Goal: Task Accomplishment & Management: Complete application form

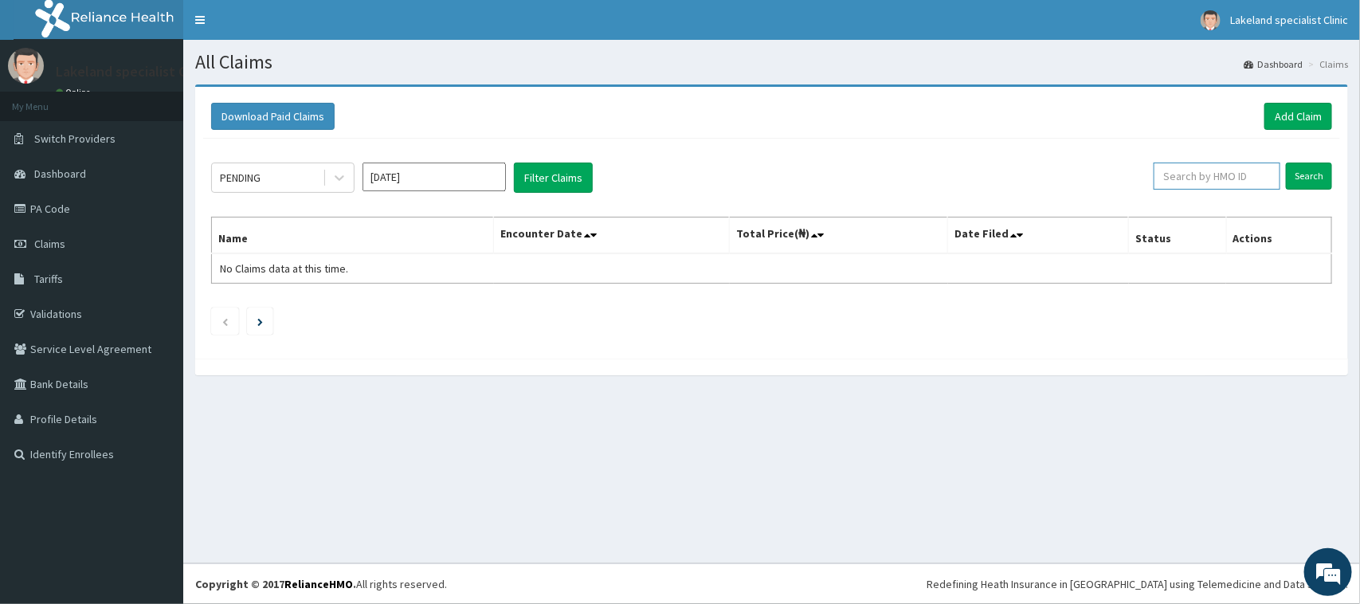
click at [1225, 177] on input "text" at bounding box center [1217, 176] width 127 height 27
paste input "RET/29919/A"
type input "RET/29919/A"
click at [1308, 171] on input "Search" at bounding box center [1309, 176] width 46 height 27
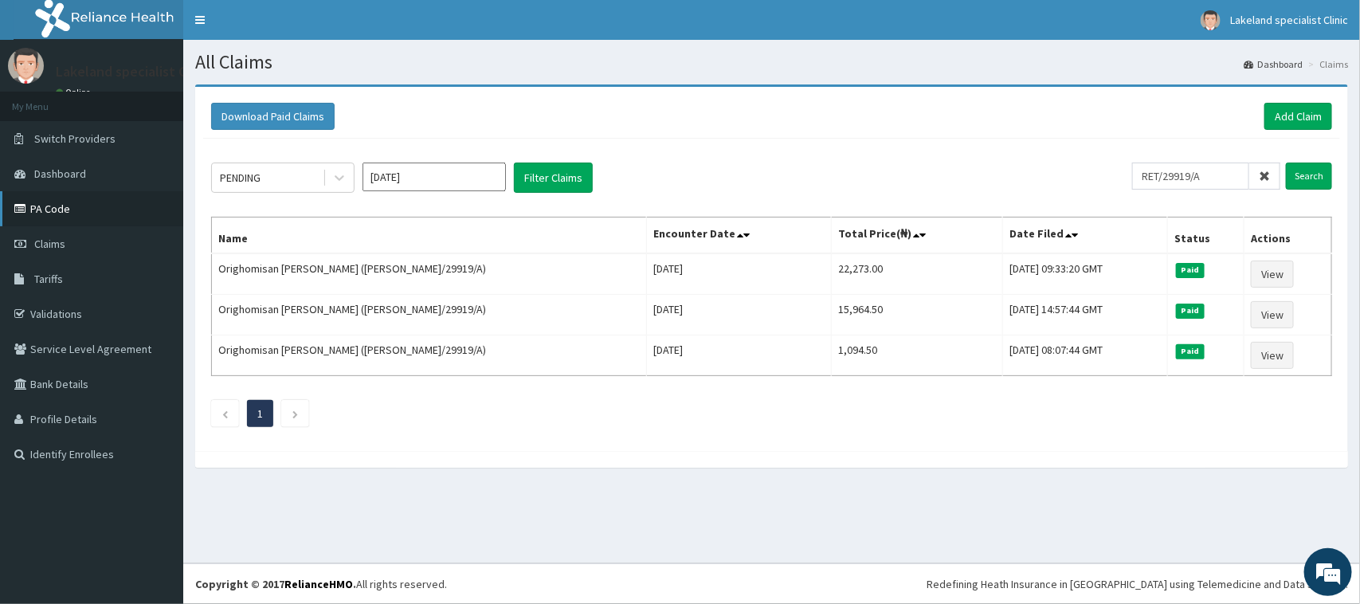
click at [78, 210] on link "PA Code" at bounding box center [91, 208] width 183 height 35
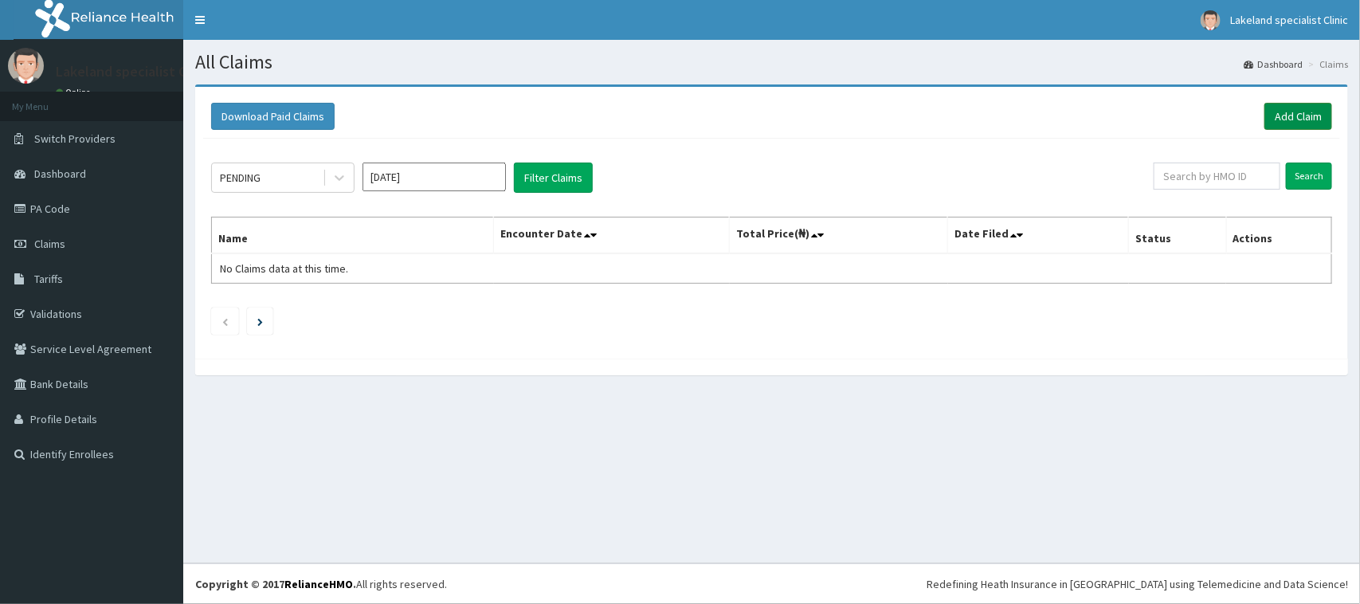
click at [1313, 112] on link "Add Claim" at bounding box center [1298, 116] width 68 height 27
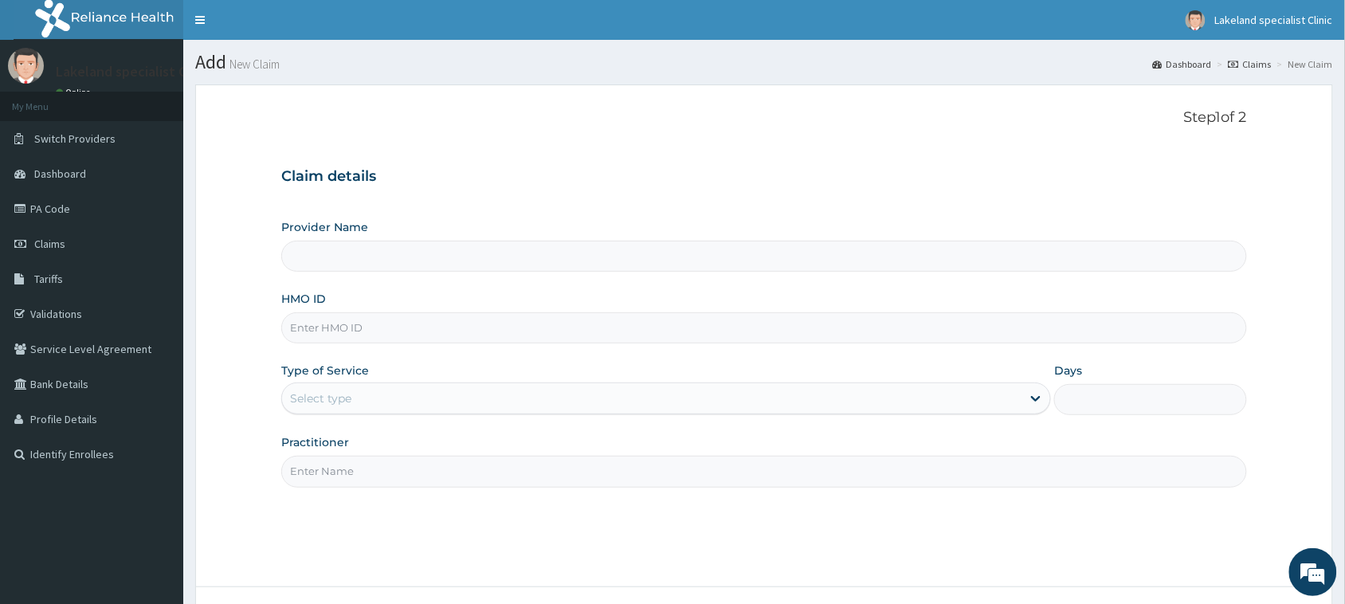
click at [363, 323] on input "HMO ID" at bounding box center [764, 327] width 966 height 31
paste input "RET/29919/A"
type input "RET/29919/A"
type input "Lake Land Specialist Clinic"
type input "RET/29919/A"
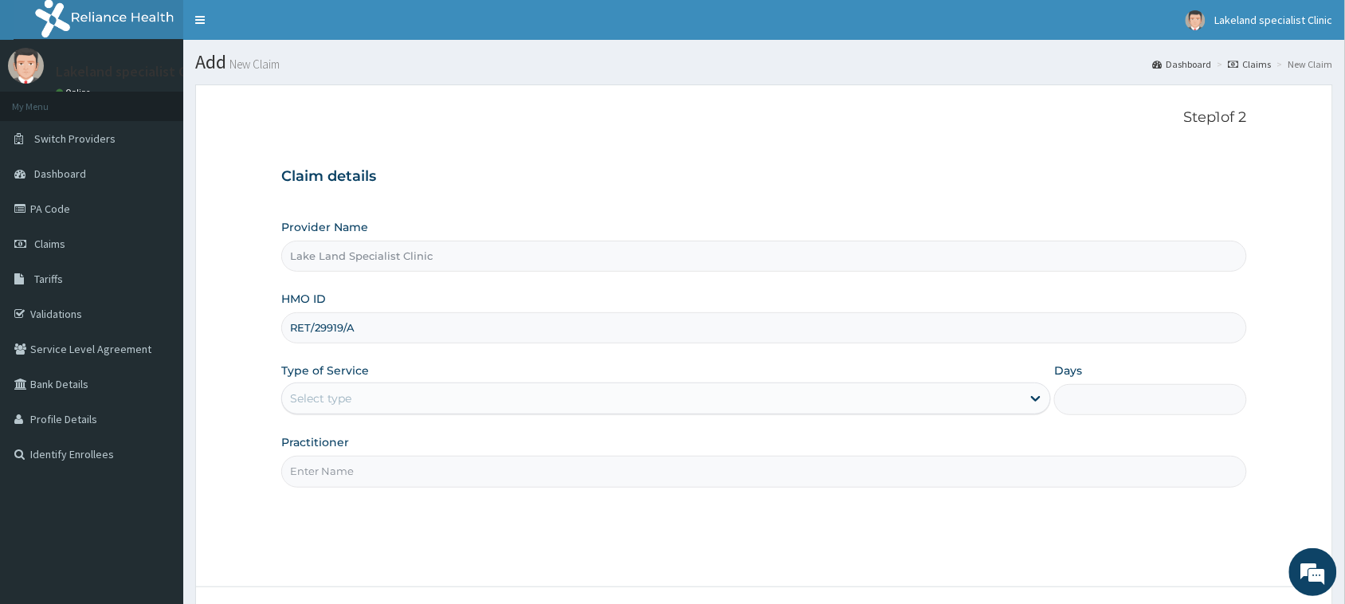
click at [360, 397] on div "Select type" at bounding box center [651, 398] width 739 height 25
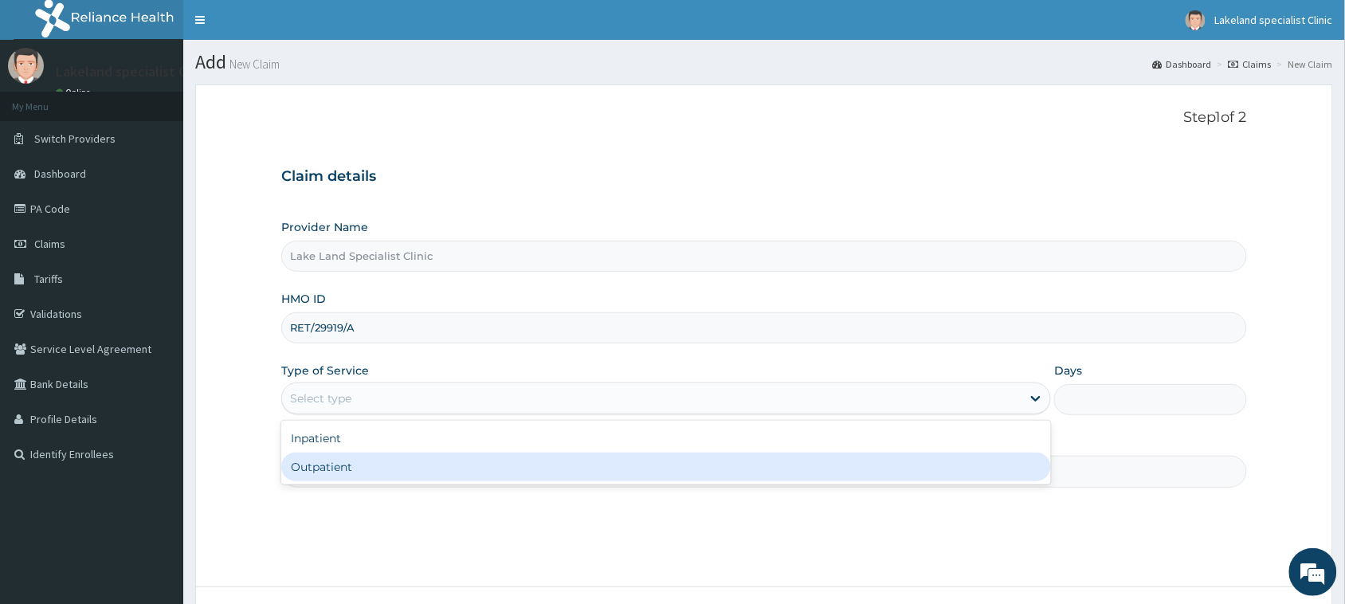
click at [355, 475] on div "Outpatient" at bounding box center [666, 467] width 770 height 29
type input "1"
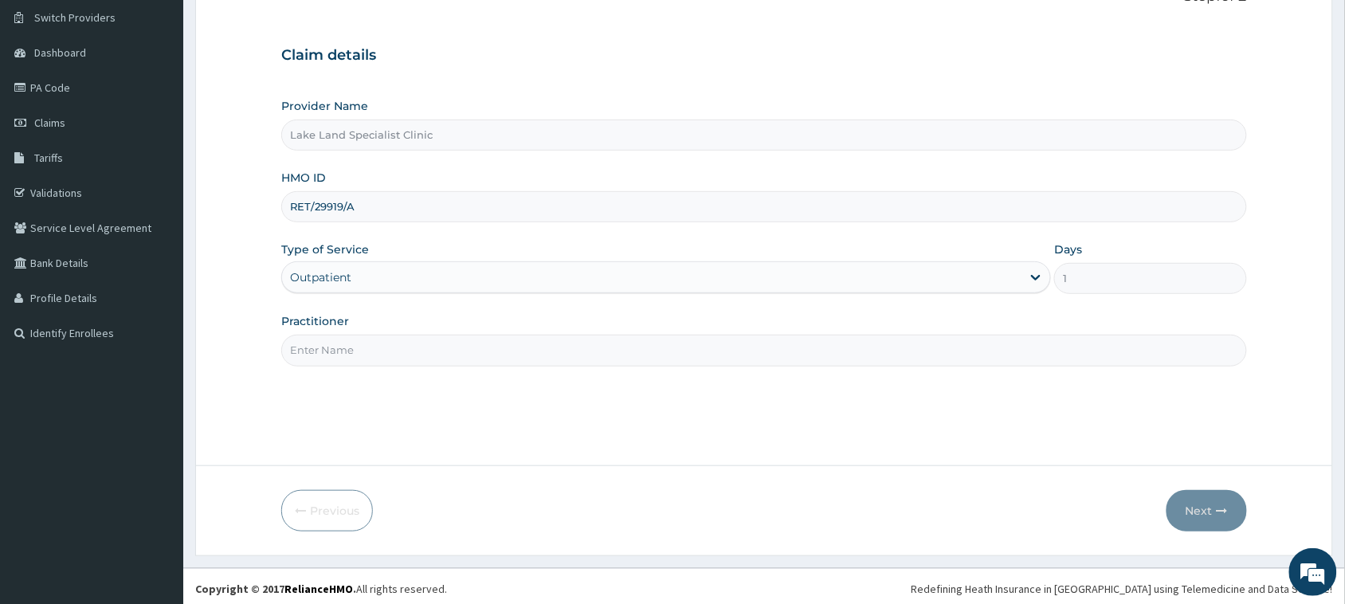
scroll to position [126, 0]
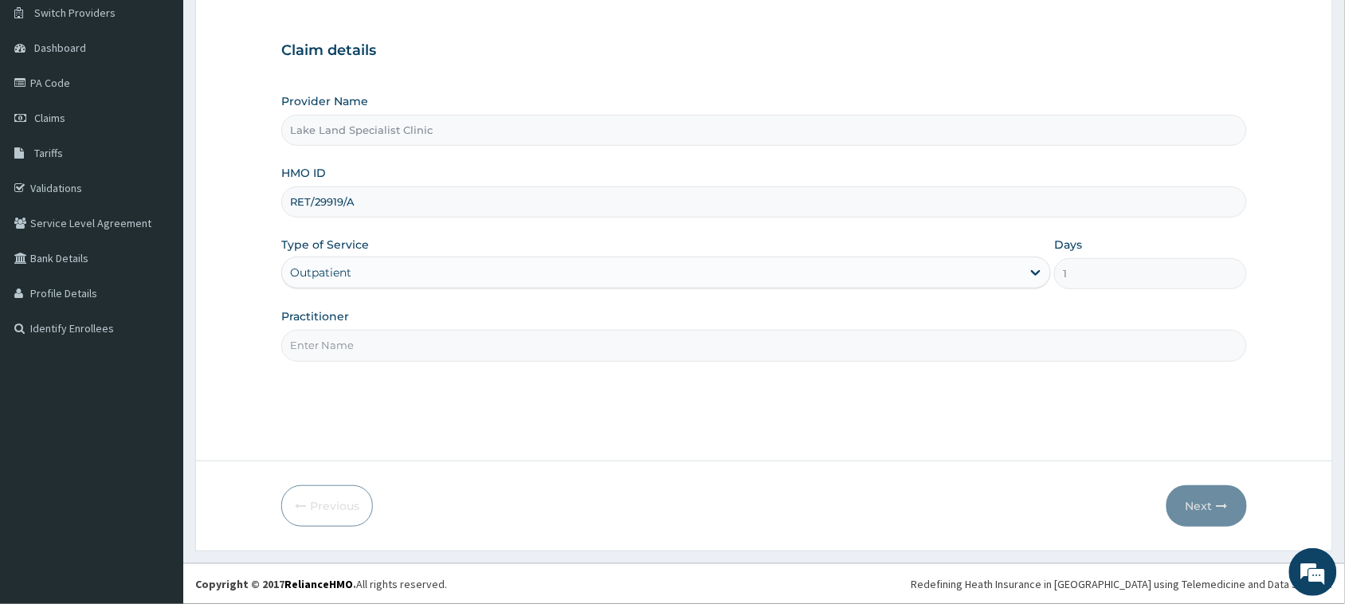
click at [418, 347] on input "Practitioner" at bounding box center [764, 345] width 966 height 31
type input "DR PAUL"
click at [1212, 498] on button "Next" at bounding box center [1206, 505] width 80 height 41
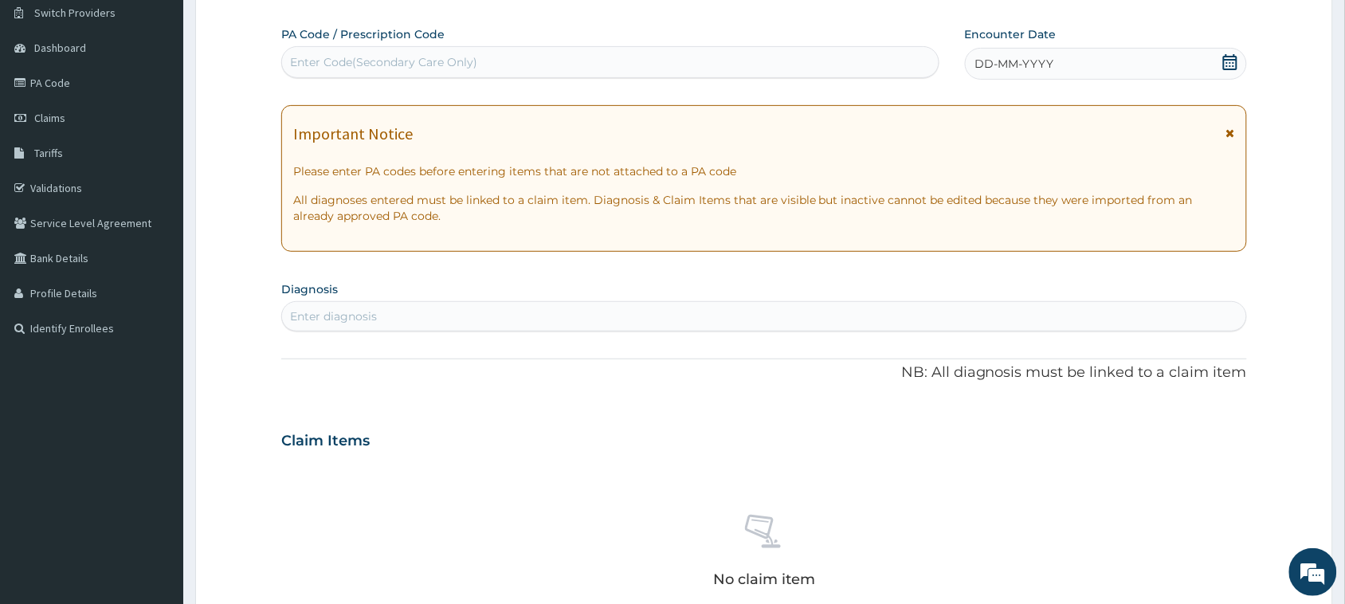
click at [1231, 133] on icon at bounding box center [1230, 132] width 9 height 11
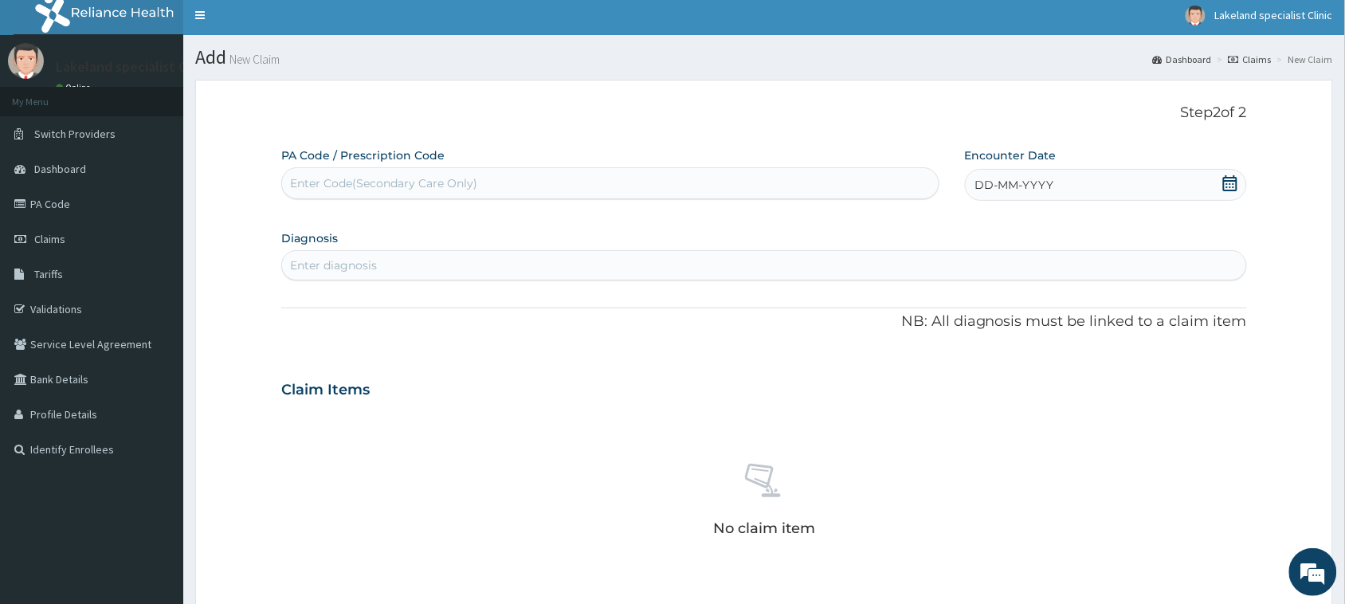
scroll to position [0, 0]
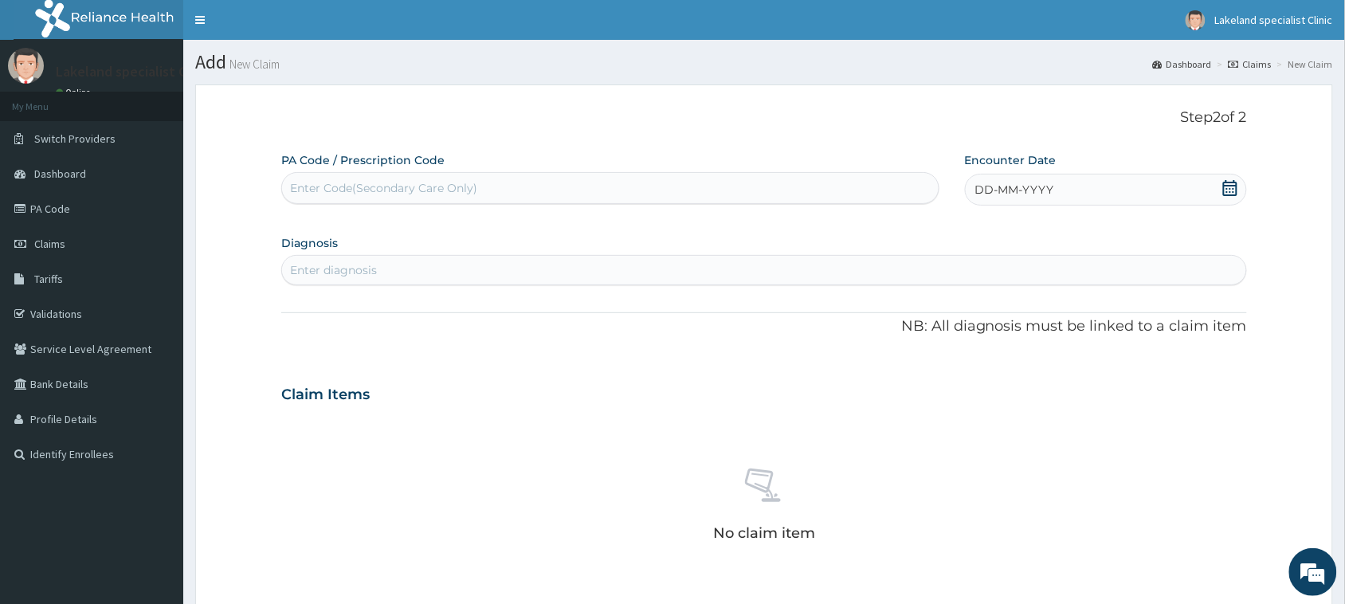
click at [500, 182] on div "Enter Code(Secondary Care Only)" at bounding box center [610, 187] width 657 height 25
click at [462, 269] on div "Enter diagnosis" at bounding box center [764, 269] width 964 height 25
click at [1223, 188] on icon at bounding box center [1230, 188] width 16 height 16
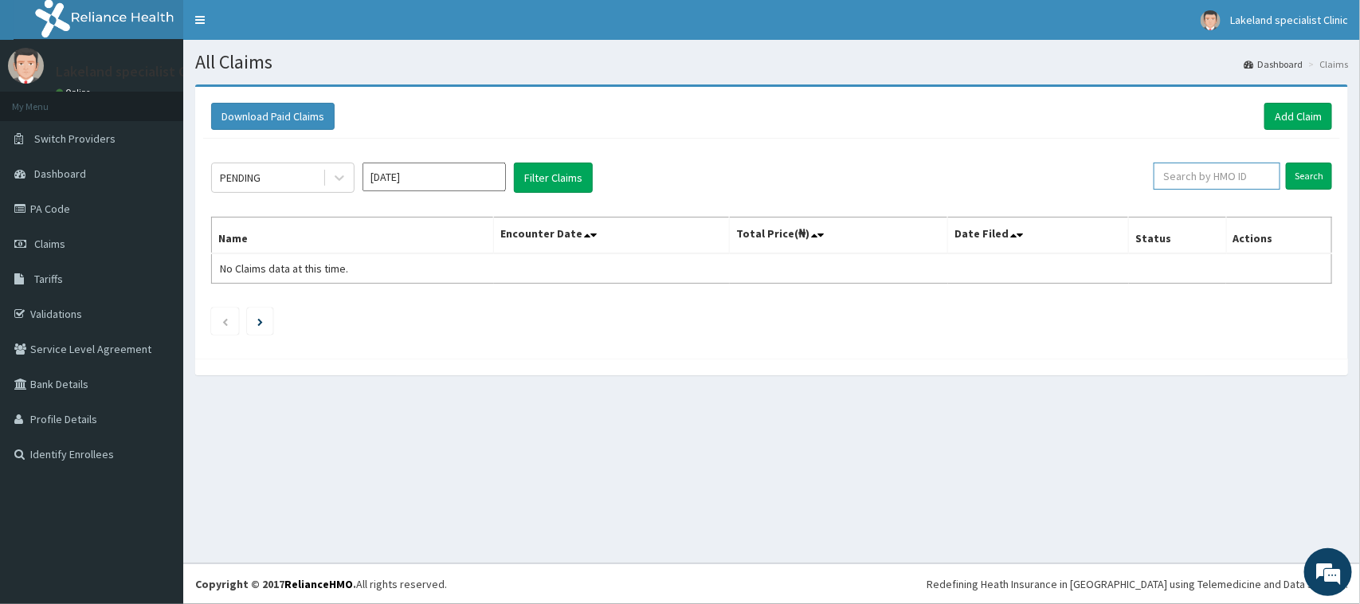
click at [1209, 177] on input "text" at bounding box center [1217, 176] width 127 height 27
paste input "RET/29919/A"
type input "RET/29919/A"
click at [1301, 169] on input "Search" at bounding box center [1309, 176] width 46 height 27
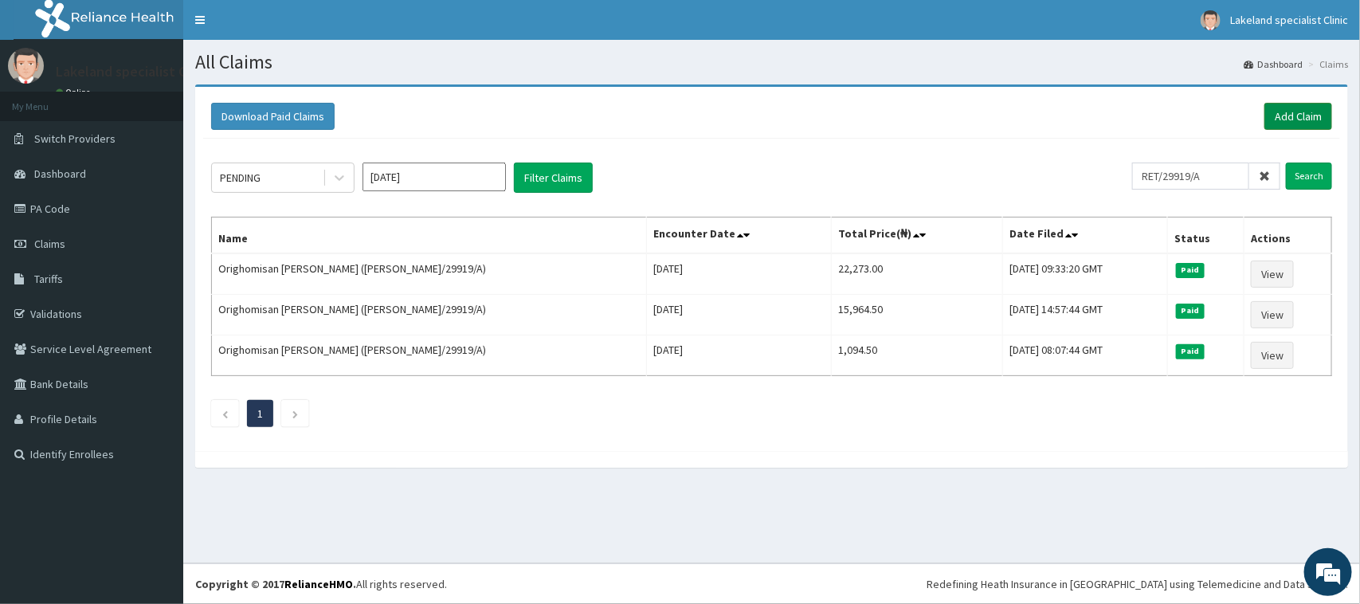
click at [1292, 112] on link "Add Claim" at bounding box center [1298, 116] width 68 height 27
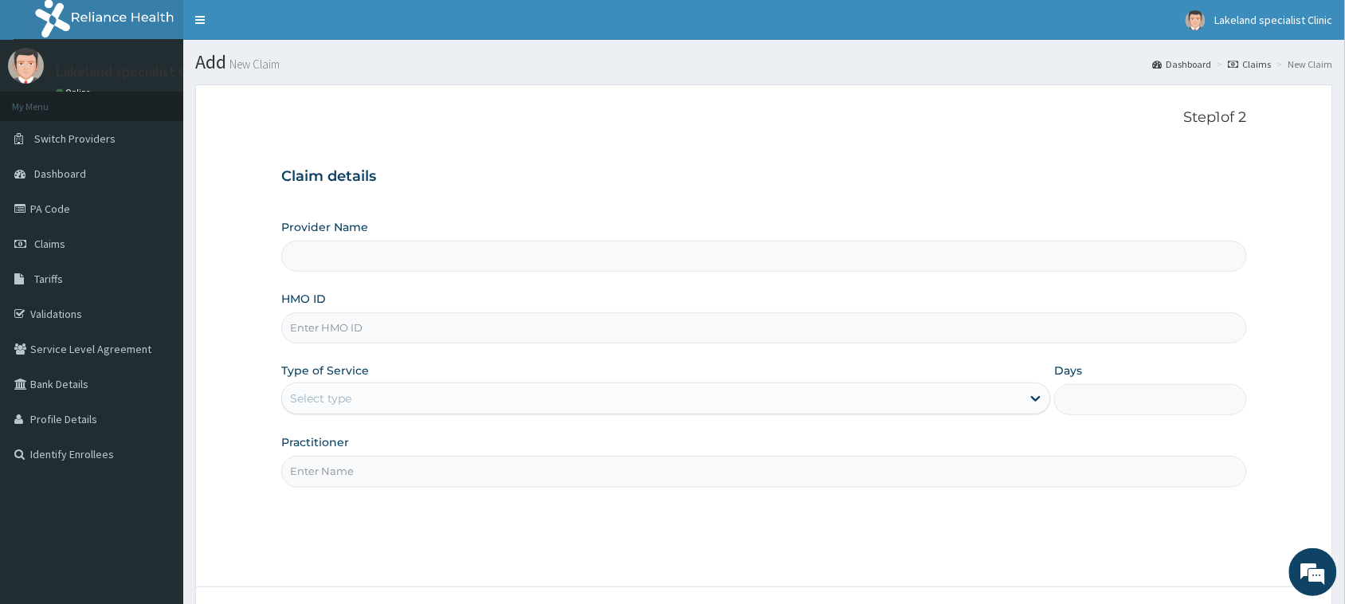
click at [496, 331] on input "HMO ID" at bounding box center [764, 327] width 966 height 31
paste input "RET/29919/A"
type input "RET/29919/A"
type input "Lake Land Specialist Clinic"
type input "RET/29919/A"
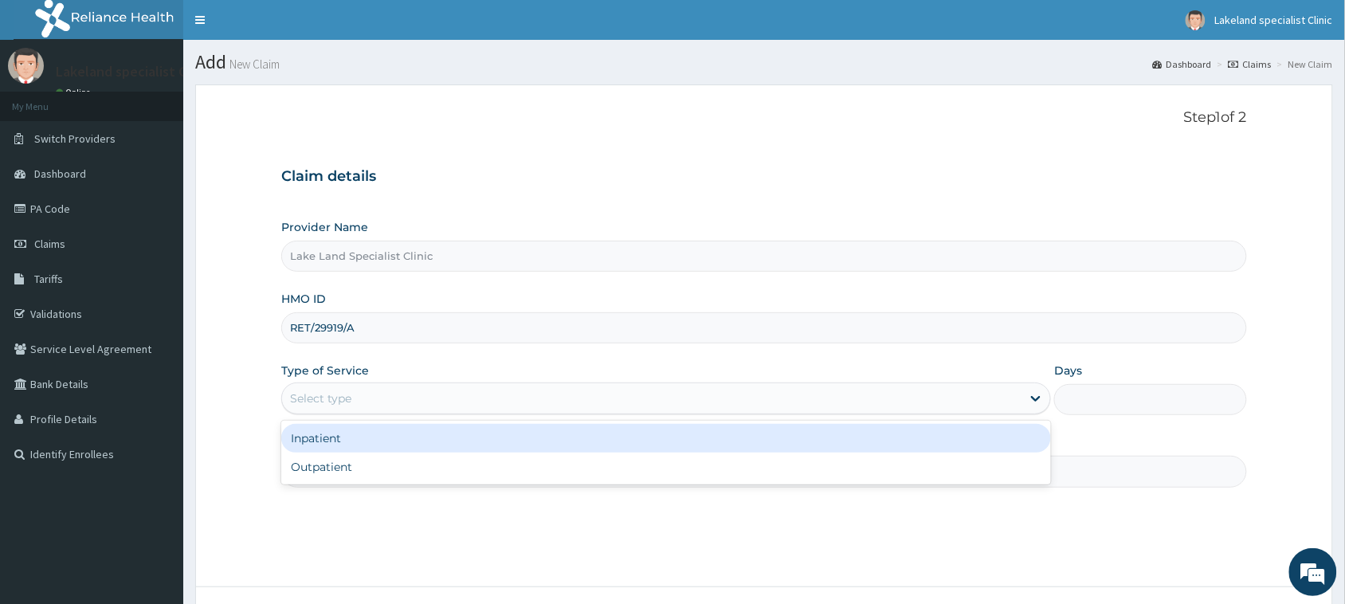
click at [480, 388] on div "Select type" at bounding box center [651, 398] width 739 height 25
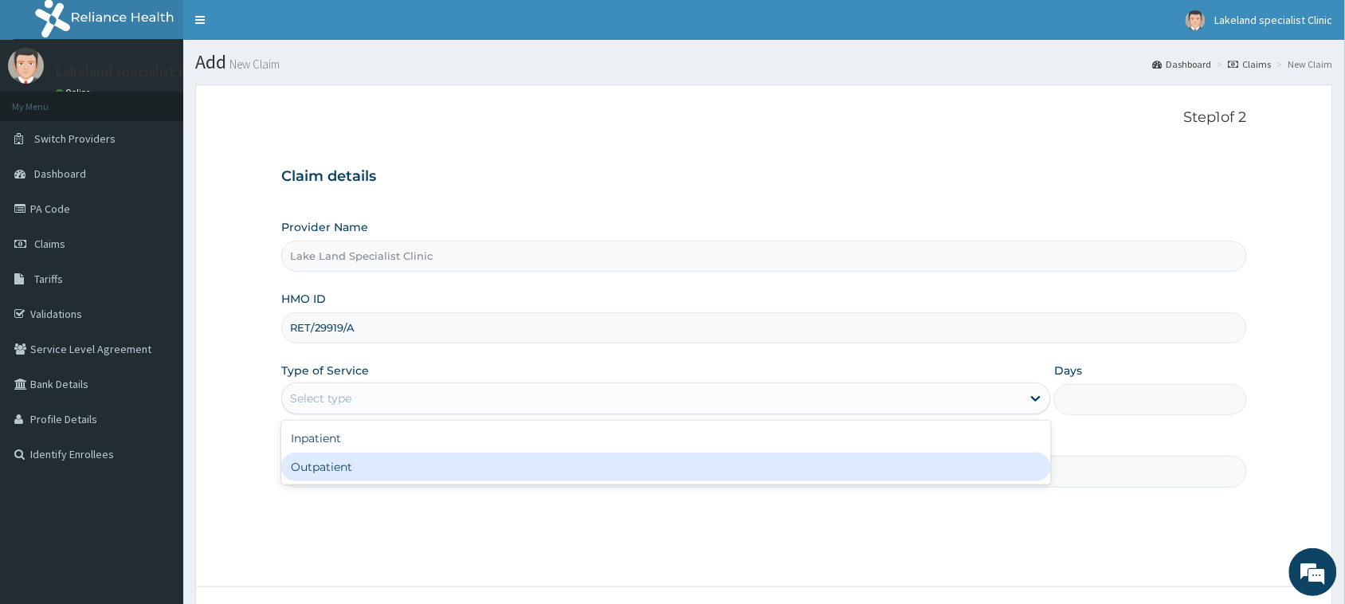
click at [426, 462] on div "Outpatient" at bounding box center [666, 467] width 770 height 29
type input "1"
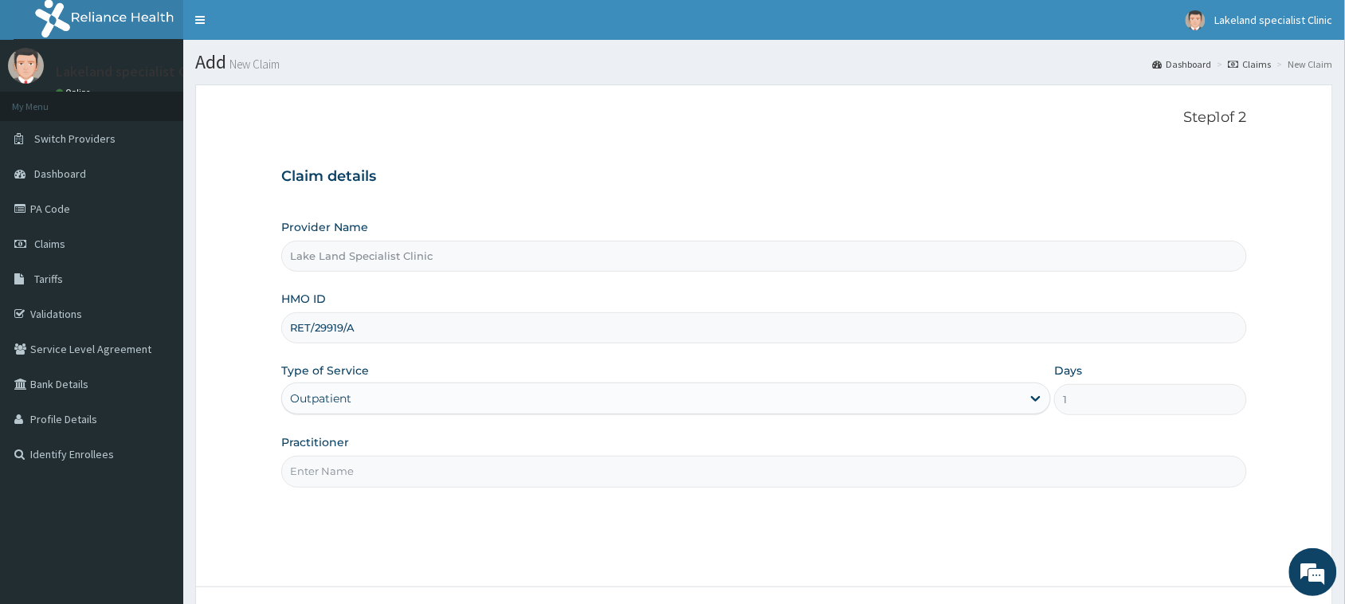
click at [411, 471] on input "Practitioner" at bounding box center [764, 471] width 966 height 31
type input "DR PAUL"
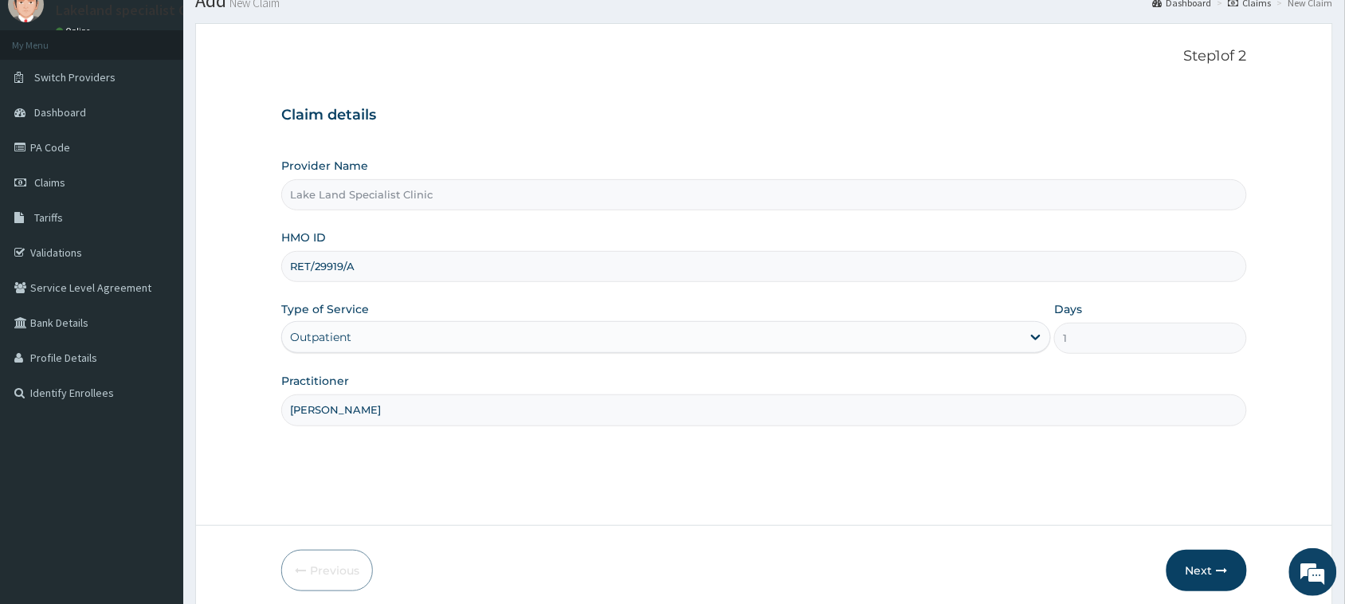
scroll to position [126, 0]
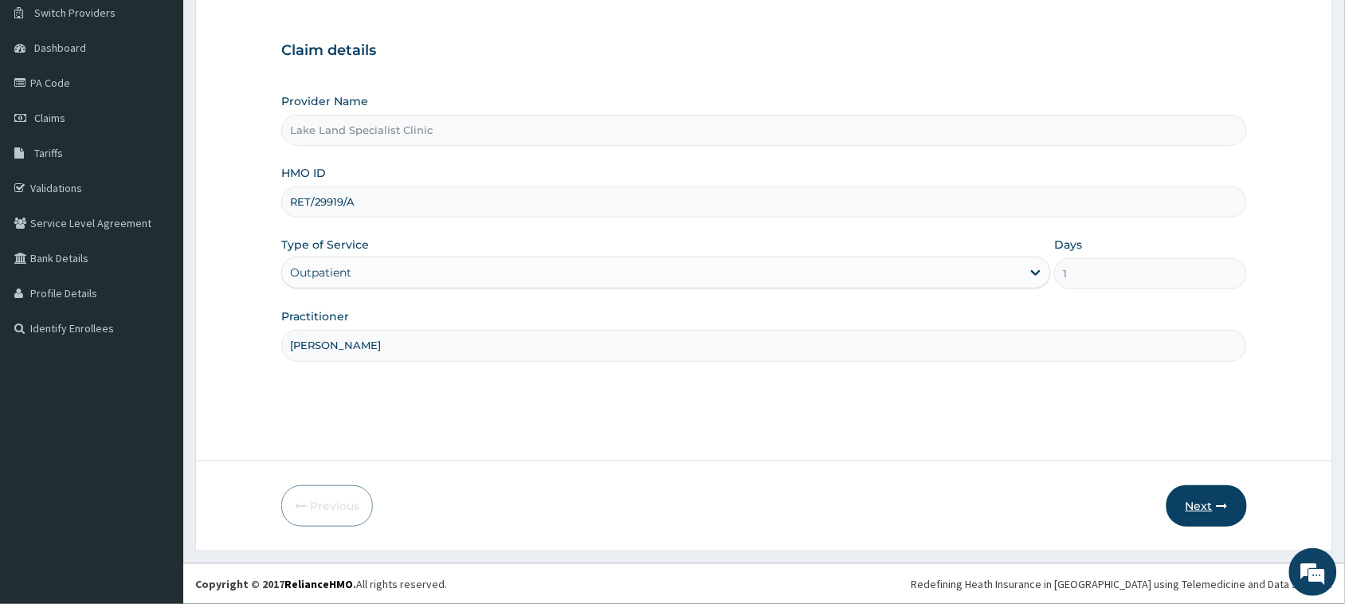
click at [1190, 504] on button "Next" at bounding box center [1206, 505] width 80 height 41
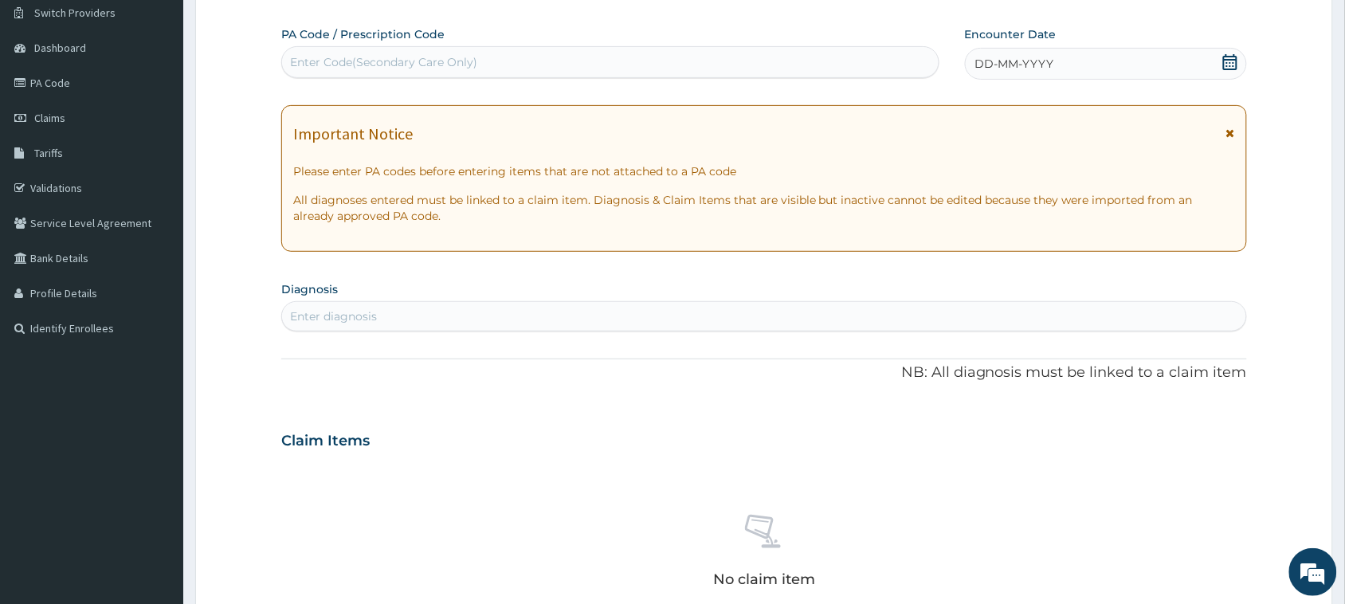
click at [1231, 134] on icon at bounding box center [1230, 132] width 9 height 11
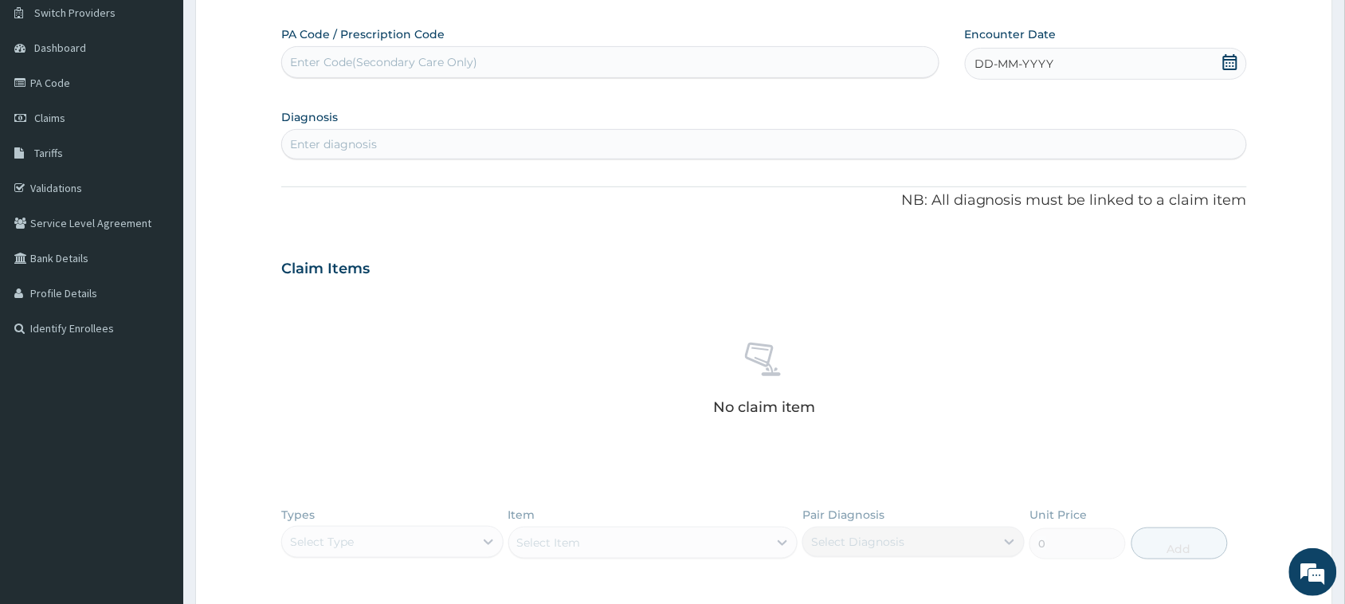
click at [1208, 70] on div "DD-MM-YYYY" at bounding box center [1106, 64] width 282 height 32
click at [1086, 189] on div "12" at bounding box center [1081, 190] width 24 height 24
click at [427, 147] on div "Enter diagnosis" at bounding box center [764, 143] width 964 height 25
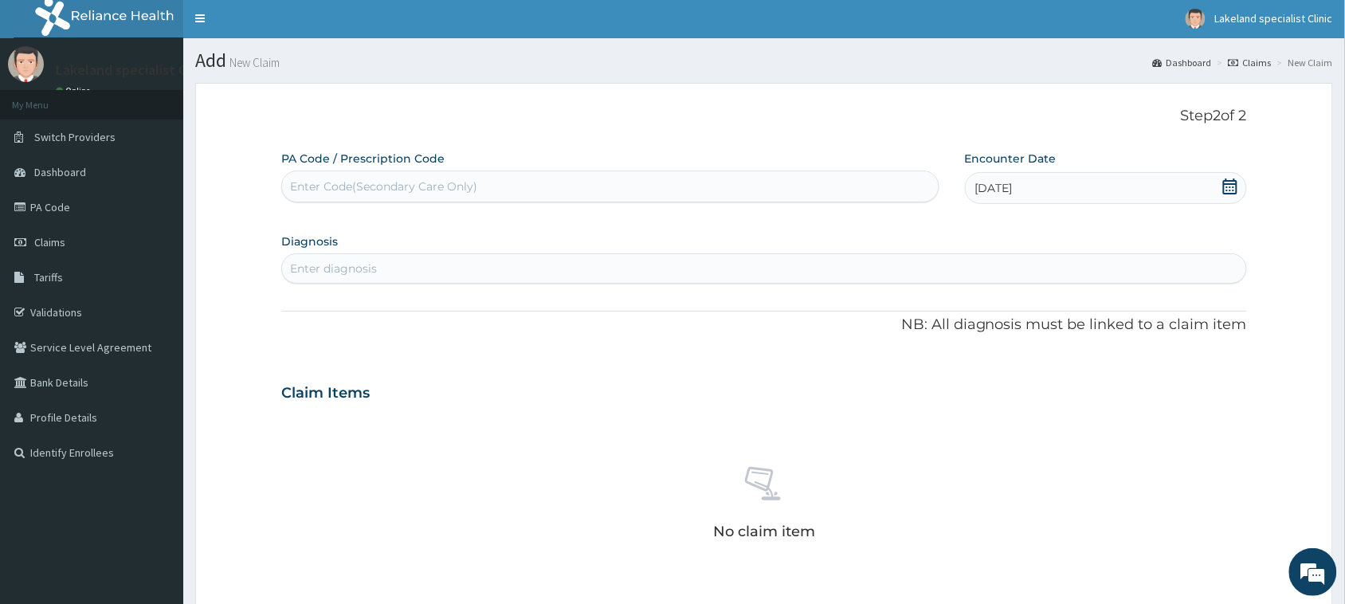
scroll to position [0, 0]
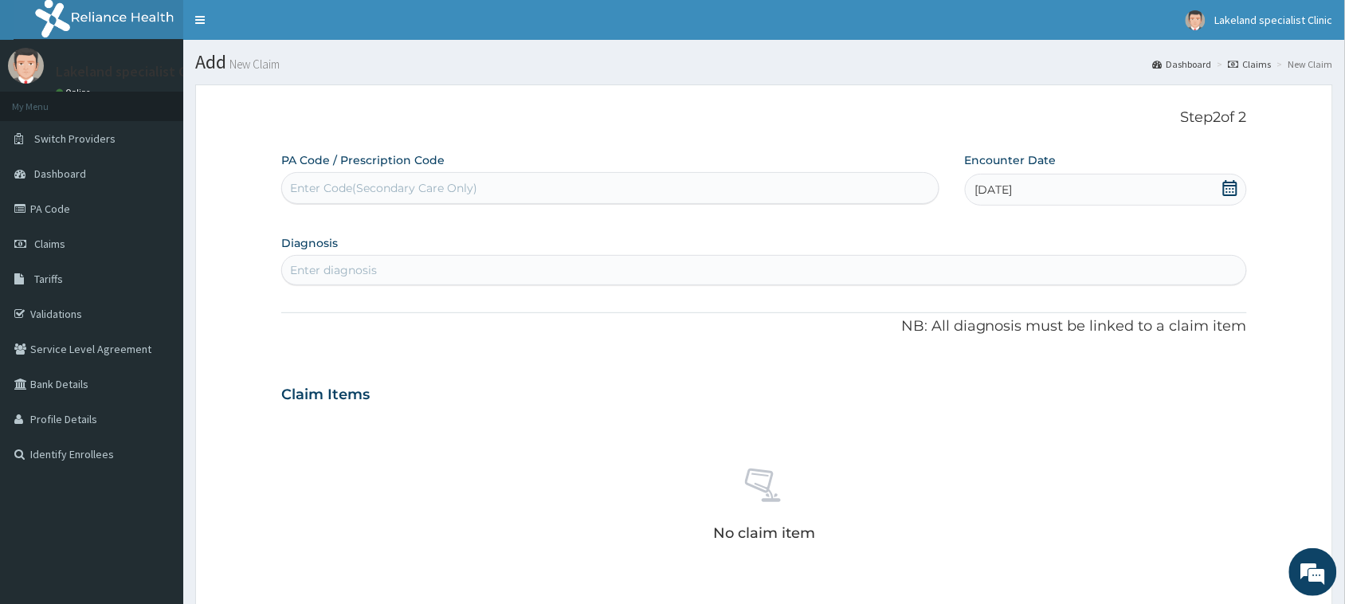
click at [527, 191] on div "Enter Code(Secondary Care Only)" at bounding box center [610, 187] width 657 height 25
paste input "RET/29919/A"
type input "RET/29919/A"
click at [378, 185] on div "RET/29919/A" at bounding box center [610, 187] width 657 height 25
click at [367, 265] on div "Enter diagnosis" at bounding box center [333, 270] width 87 height 16
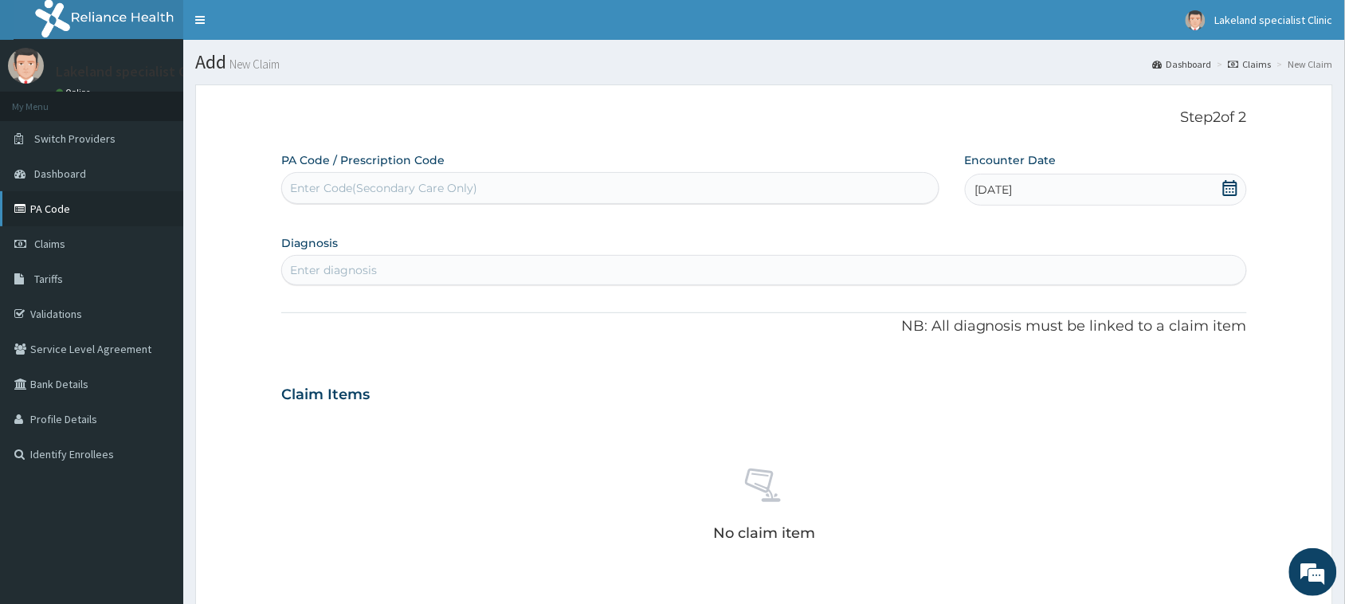
click at [92, 205] on link "PA Code" at bounding box center [91, 208] width 183 height 35
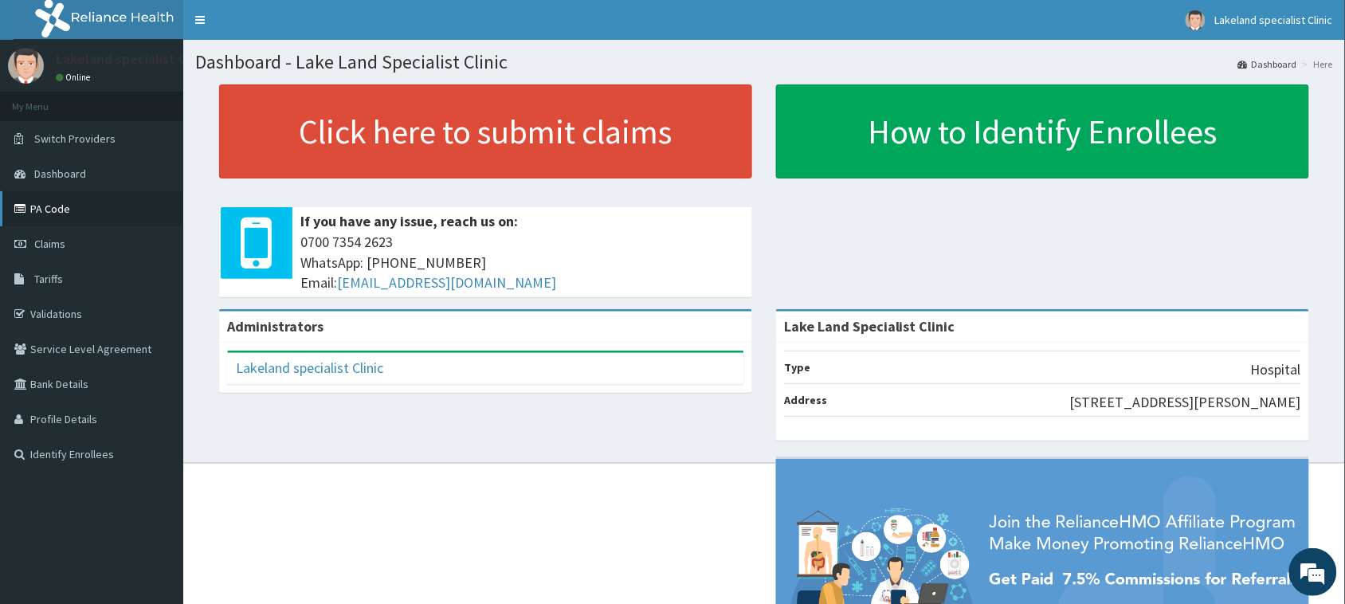
click at [49, 211] on link "PA Code" at bounding box center [91, 208] width 183 height 35
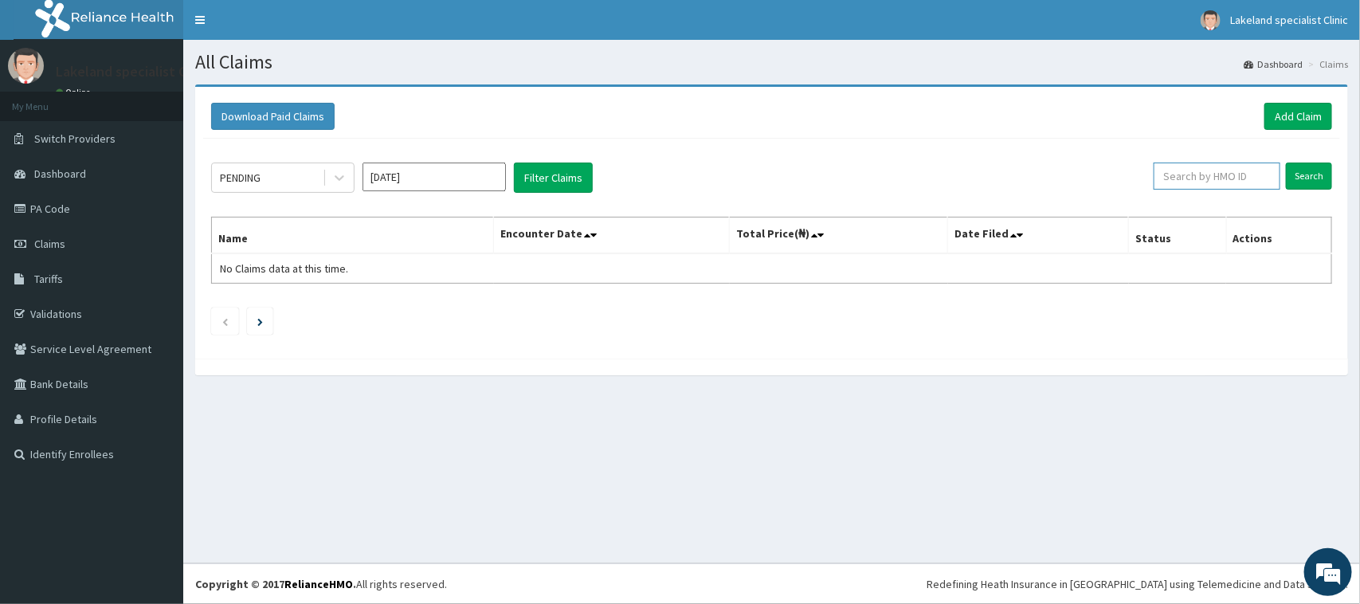
click at [1209, 170] on input "text" at bounding box center [1217, 176] width 127 height 27
click at [1208, 170] on input "text" at bounding box center [1217, 176] width 127 height 27
paste input "RET/29919/A"
type input "RET/29919/A"
click at [1299, 174] on input "Search" at bounding box center [1309, 176] width 46 height 27
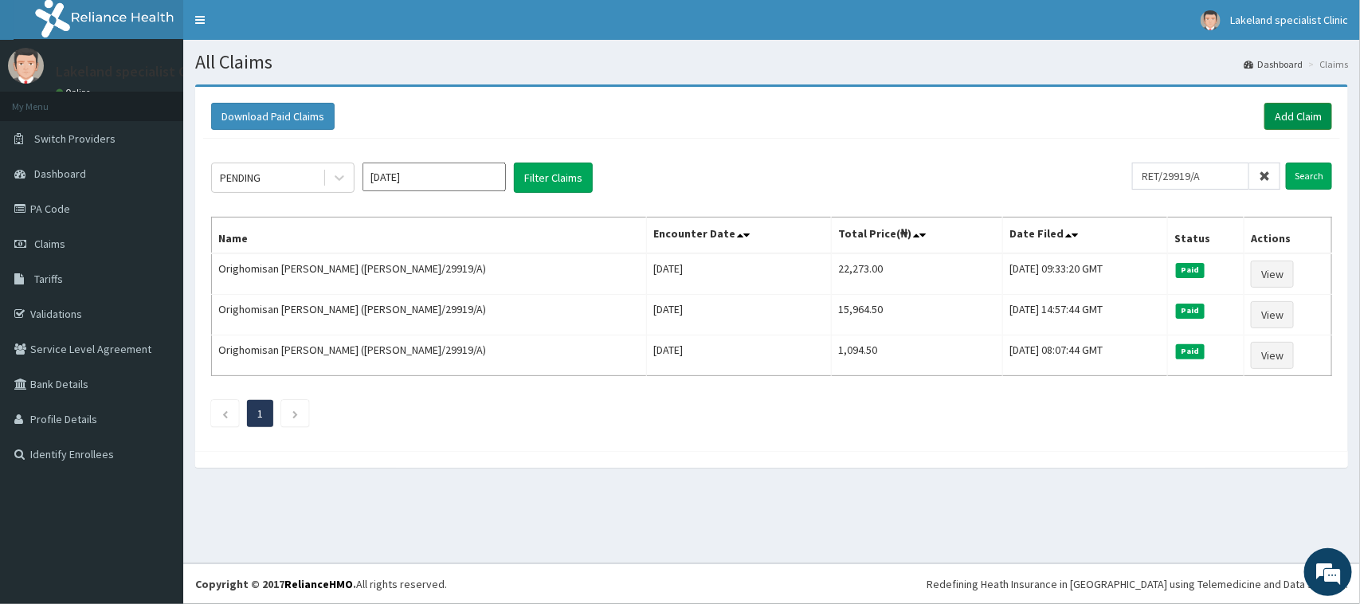
click at [1293, 114] on link "Add Claim" at bounding box center [1298, 116] width 68 height 27
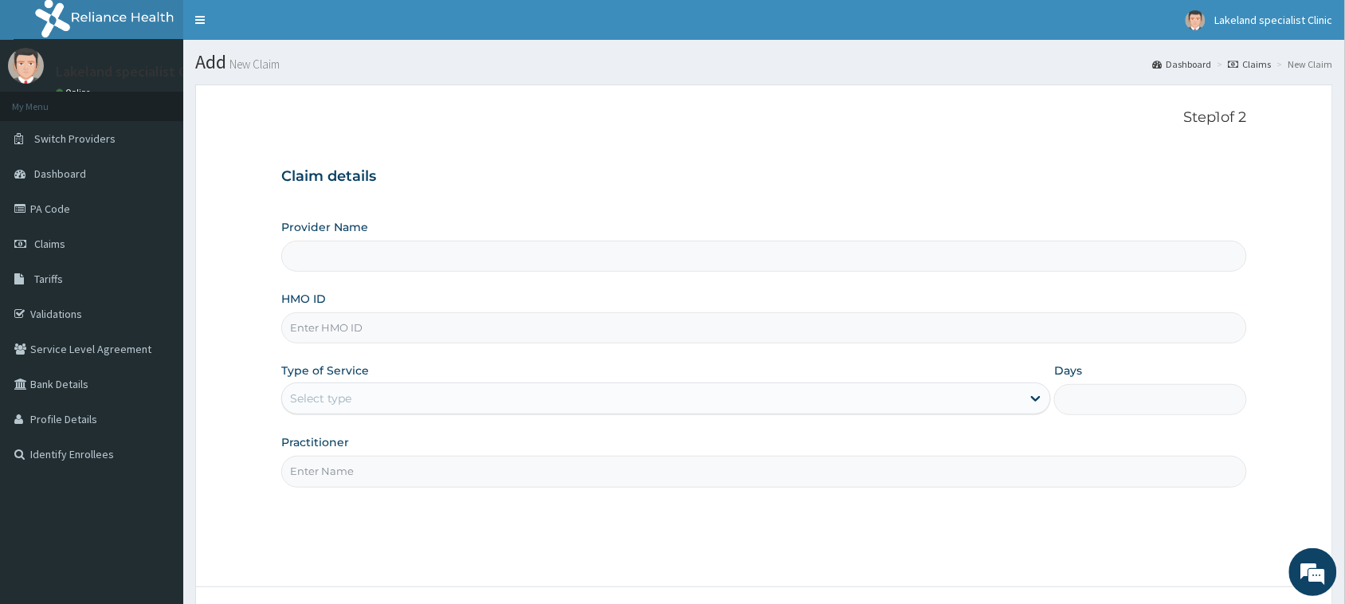
click at [392, 331] on input "HMO ID" at bounding box center [764, 327] width 966 height 31
paste input "RET/29919/A"
type input "RET/29919/A"
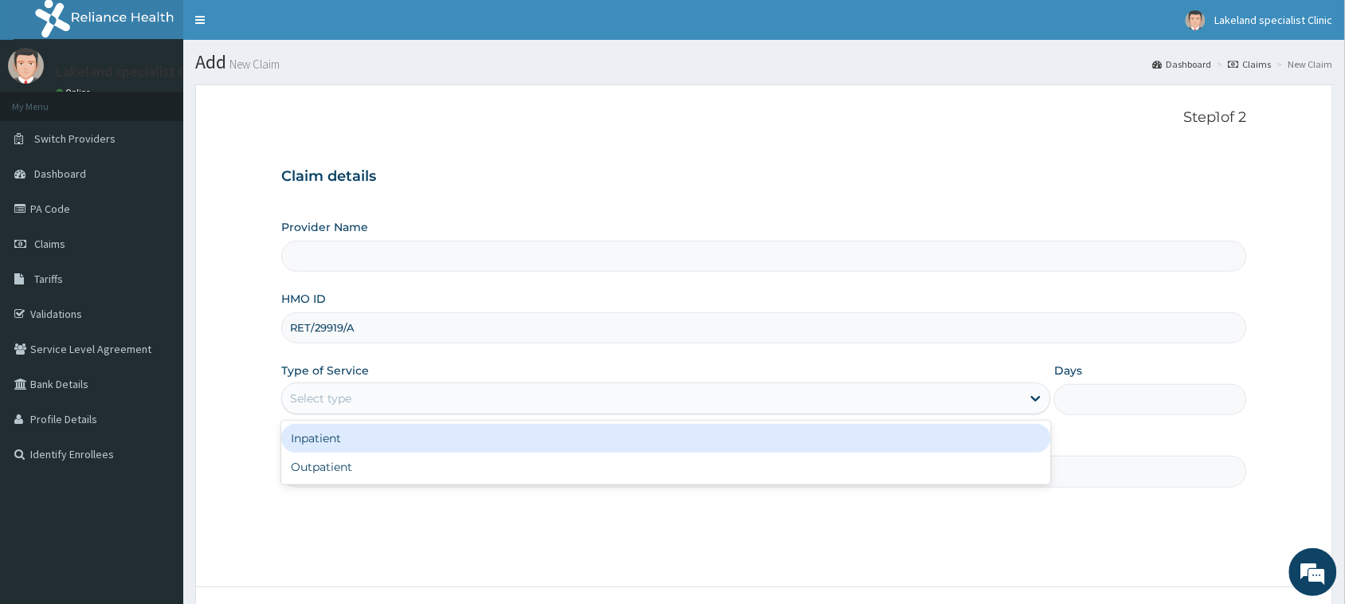
click at [336, 387] on div "Select type" at bounding box center [651, 398] width 739 height 25
type input "Lake Land Specialist Clinic"
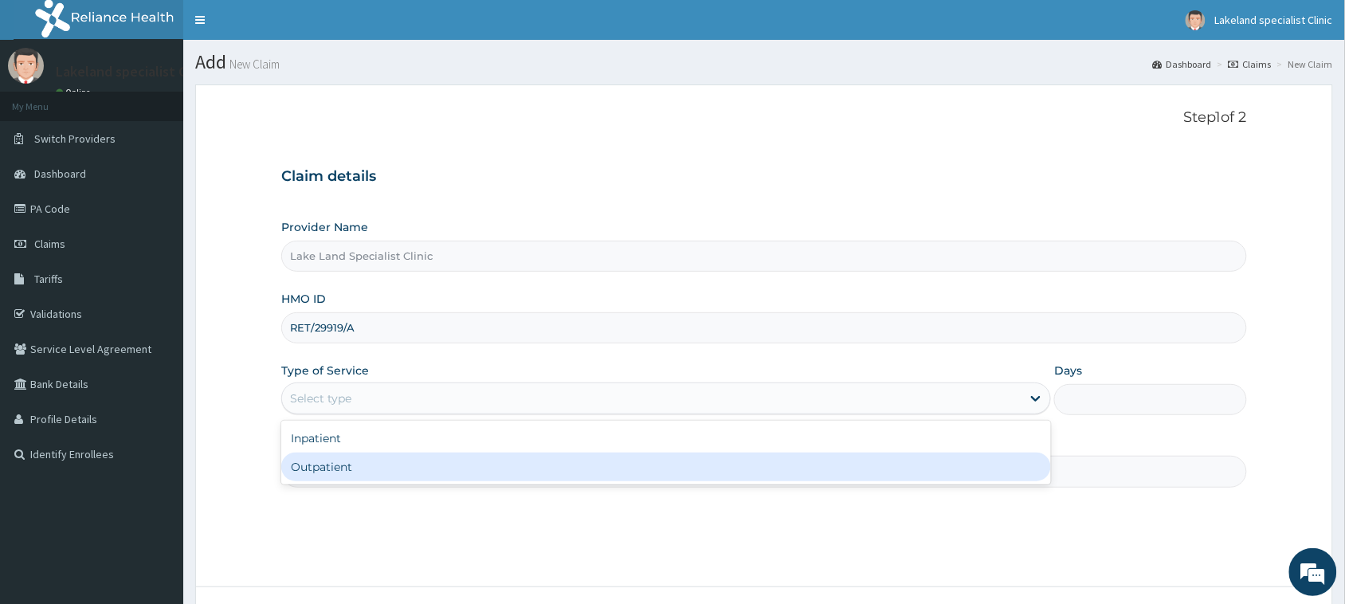
click at [324, 476] on div "Outpatient" at bounding box center [666, 467] width 770 height 29
type input "1"
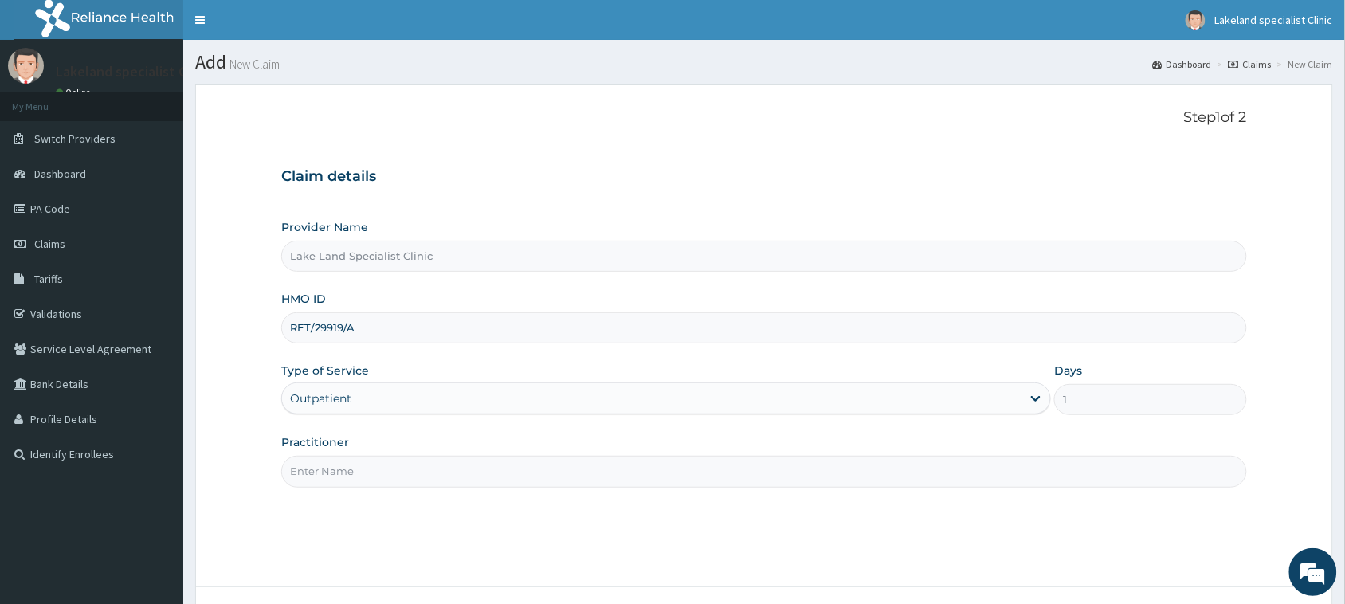
click at [343, 468] on input "Practitioner" at bounding box center [764, 471] width 966 height 31
type input "[PERSON_NAME]"
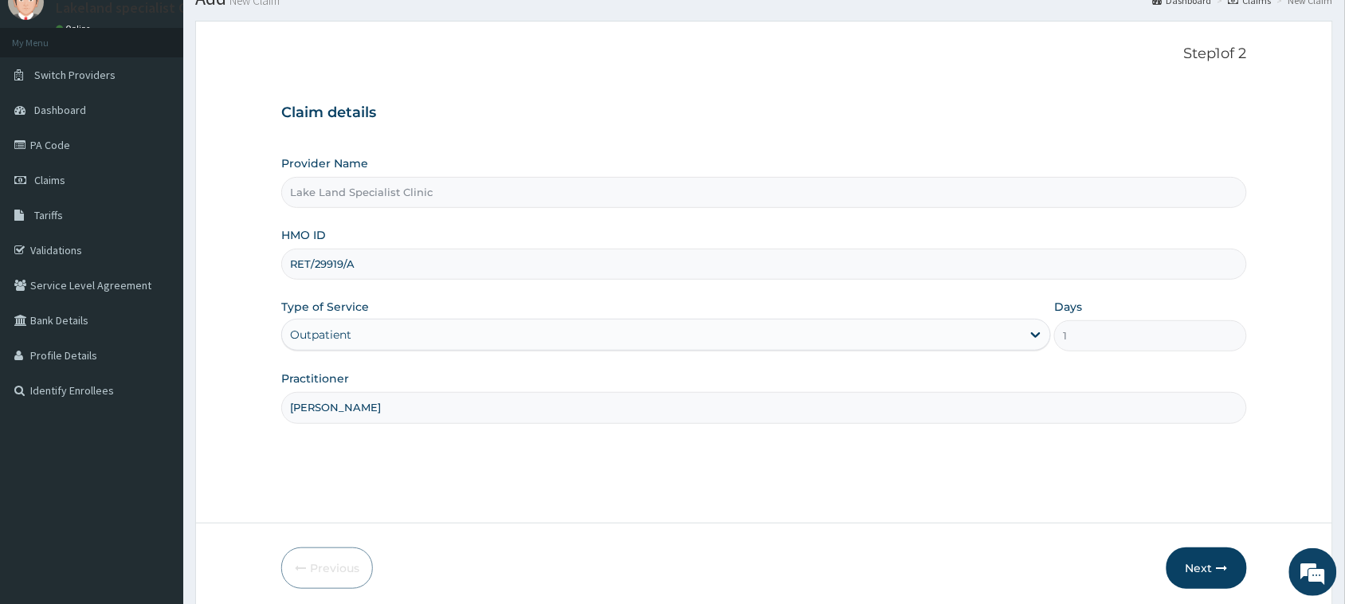
scroll to position [126, 0]
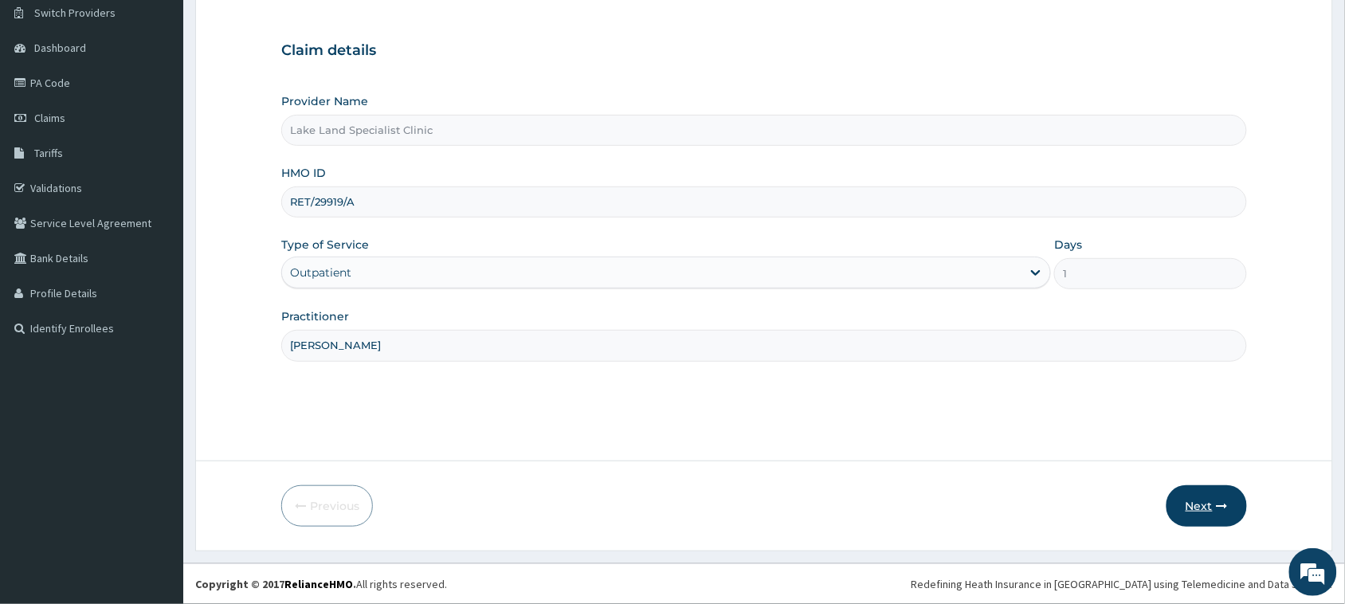
click at [1203, 500] on button "Next" at bounding box center [1206, 505] width 80 height 41
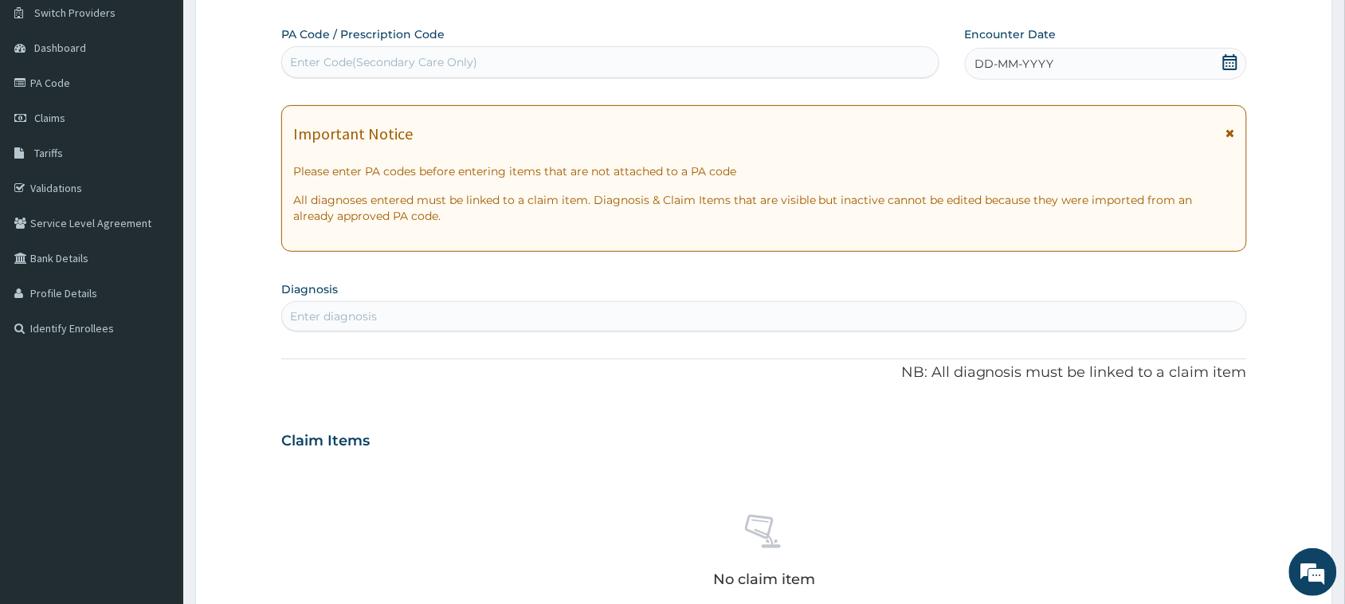
click at [1236, 133] on div "Important Notice Please enter PA codes before entering items that are not attac…" at bounding box center [764, 178] width 966 height 147
click at [1231, 136] on icon at bounding box center [1230, 132] width 9 height 11
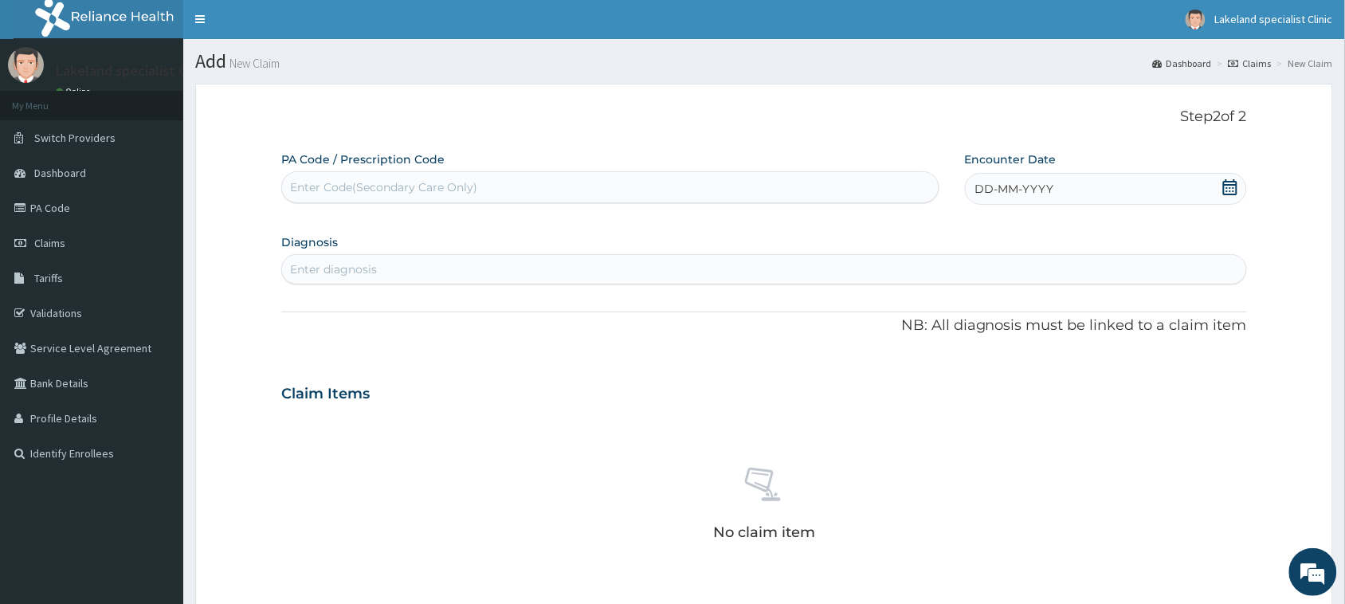
scroll to position [0, 0]
click at [552, 189] on div "Enter Code(Secondary Care Only)" at bounding box center [610, 187] width 657 height 25
paste input "PA/DADC03"
type input "PA/DADC03"
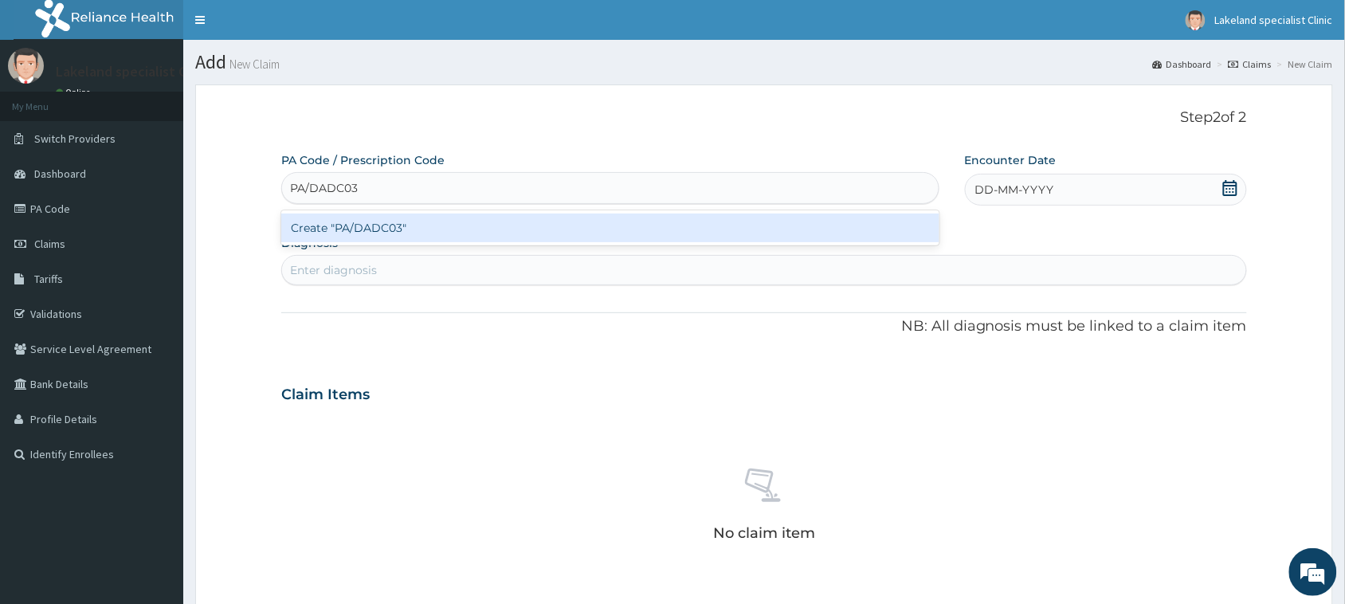
click at [410, 225] on div "Create "PA/DADC03"" at bounding box center [610, 228] width 658 height 29
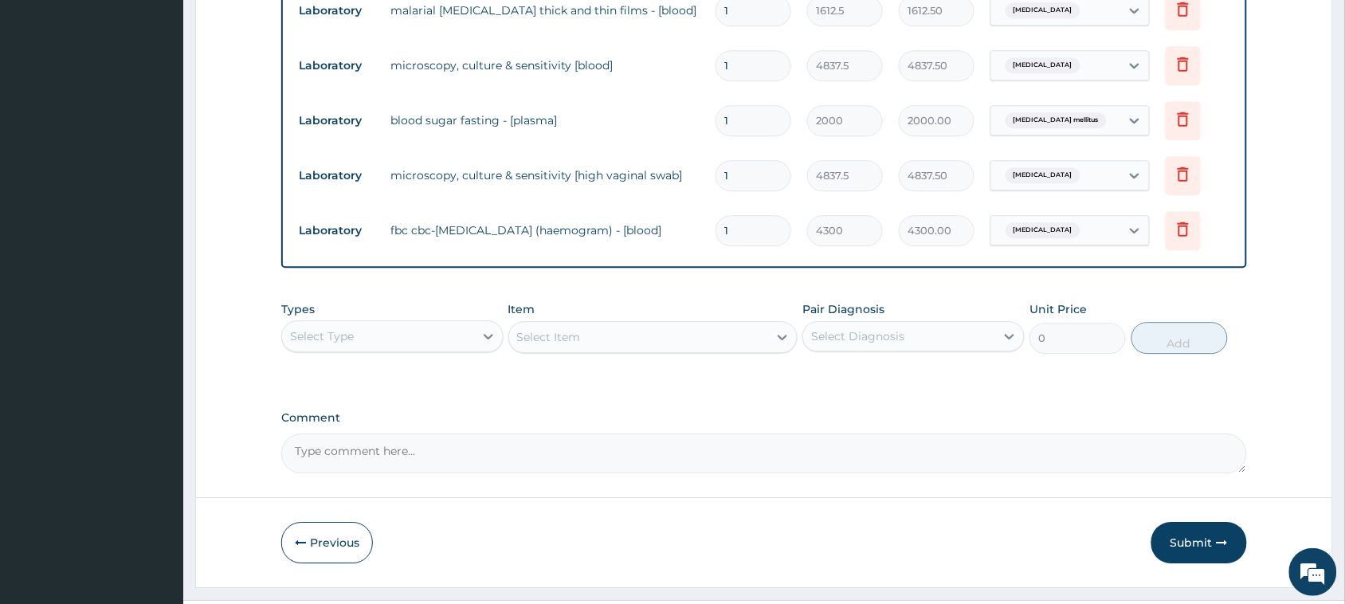
scroll to position [1229, 0]
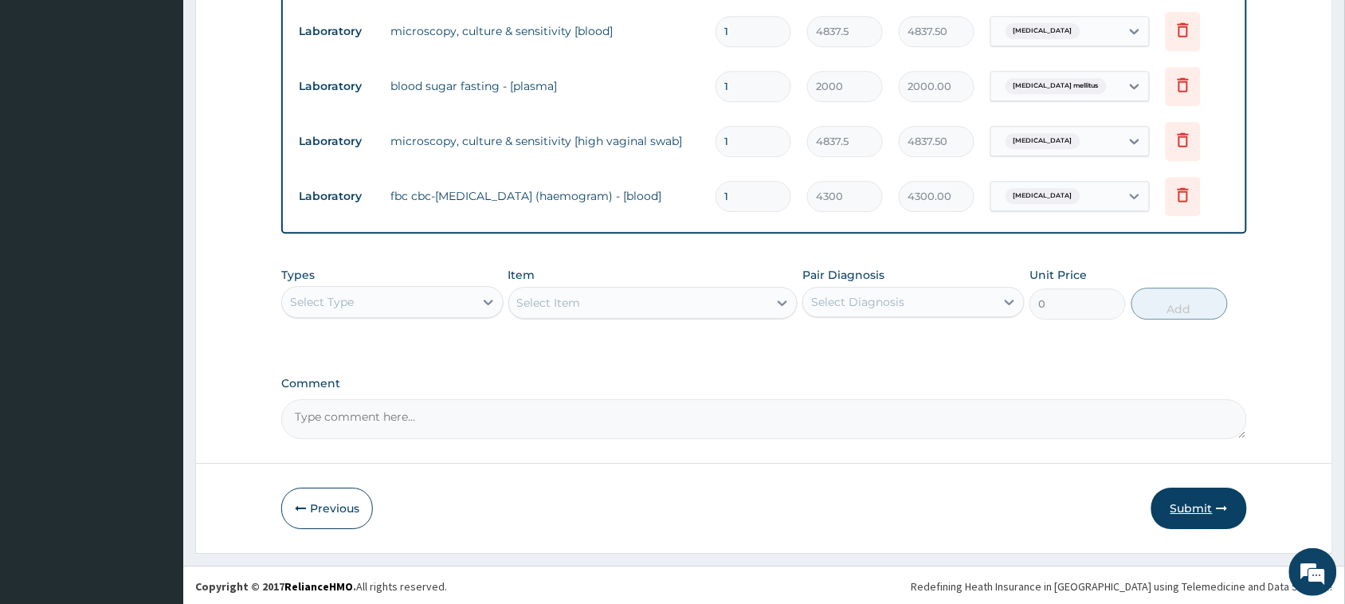
click at [1186, 499] on button "Submit" at bounding box center [1199, 508] width 96 height 41
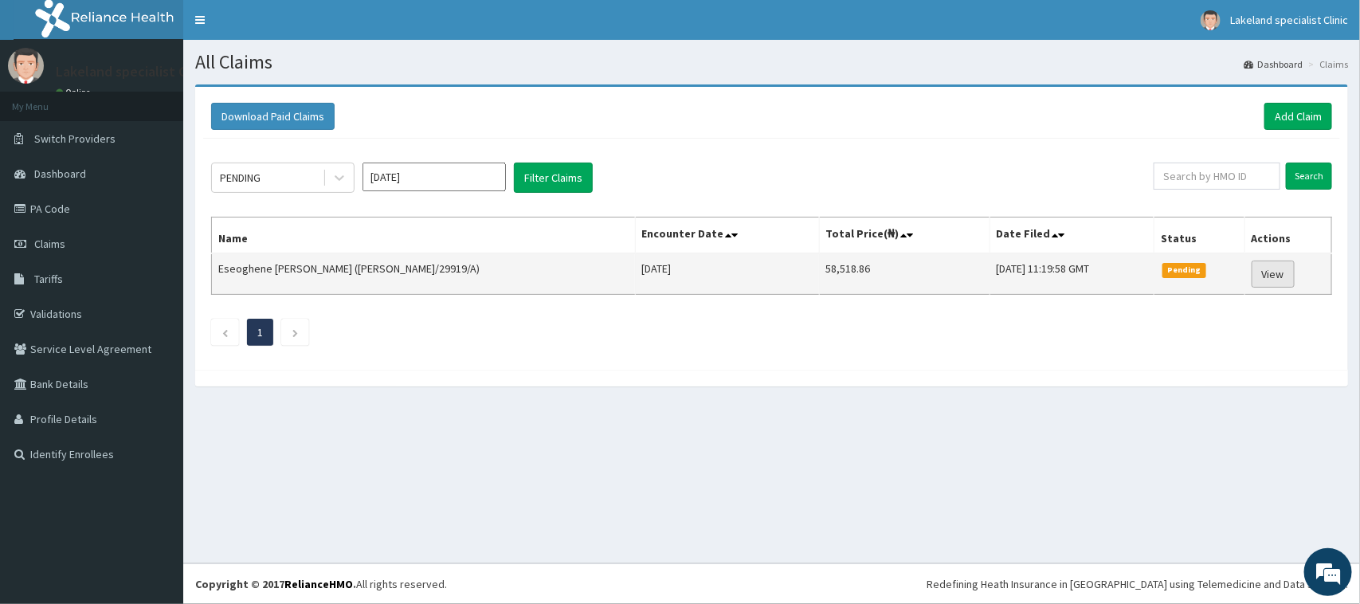
click at [1257, 275] on link "View" at bounding box center [1273, 274] width 43 height 27
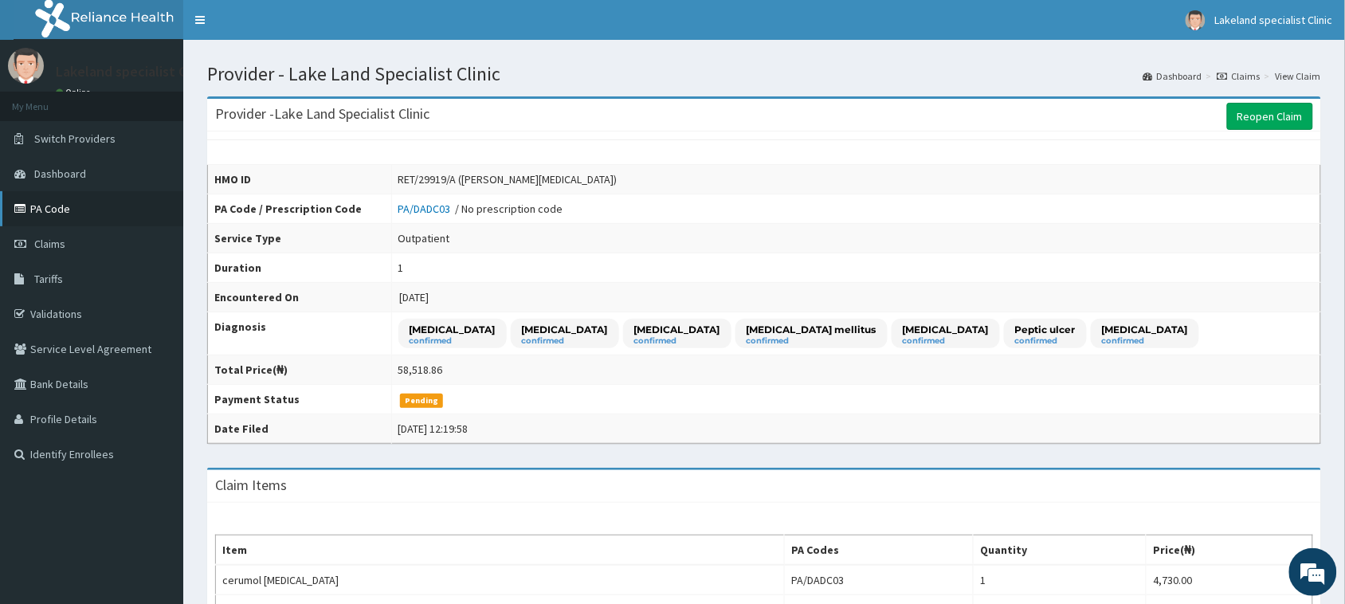
click at [57, 208] on link "PA Code" at bounding box center [91, 208] width 183 height 35
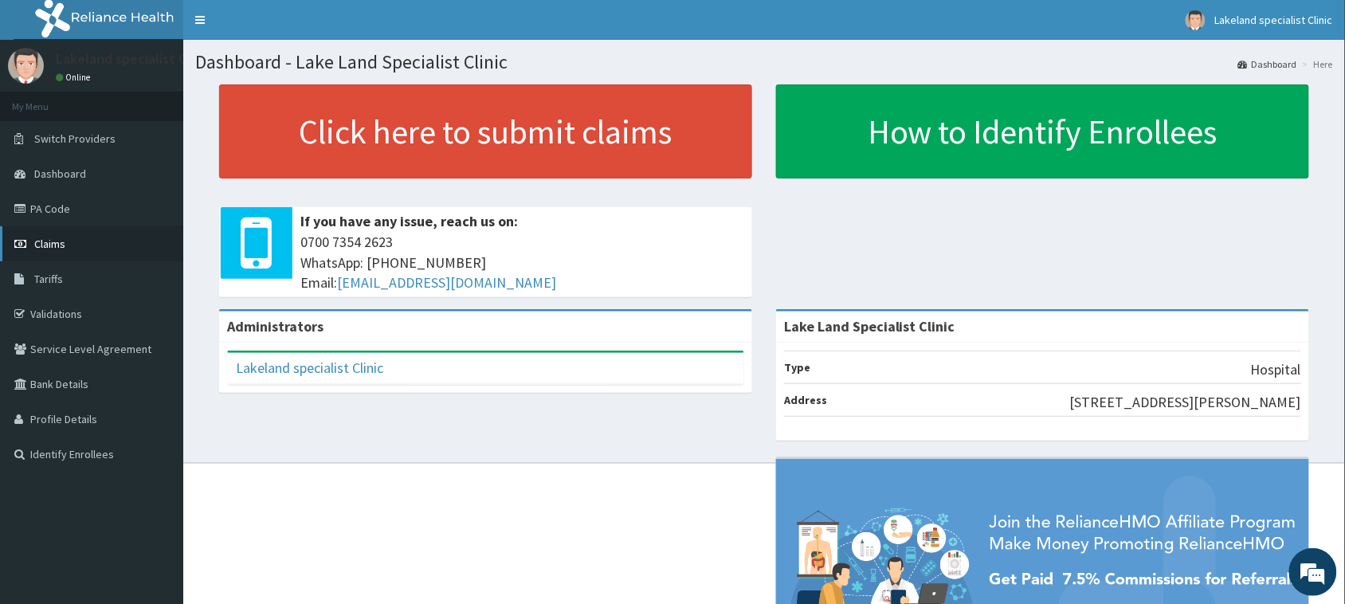
click at [54, 239] on span "Claims" at bounding box center [49, 244] width 31 height 14
